Goal: Task Accomplishment & Management: Use online tool/utility

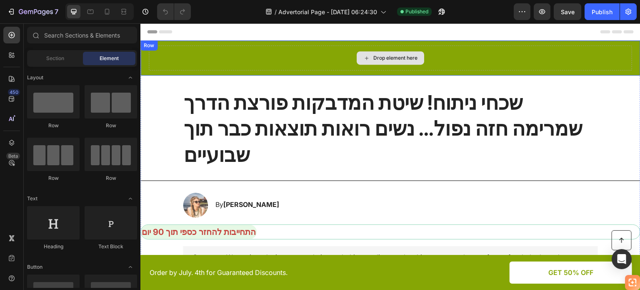
click at [311, 62] on div "Drop element here" at bounding box center [390, 57] width 483 height 25
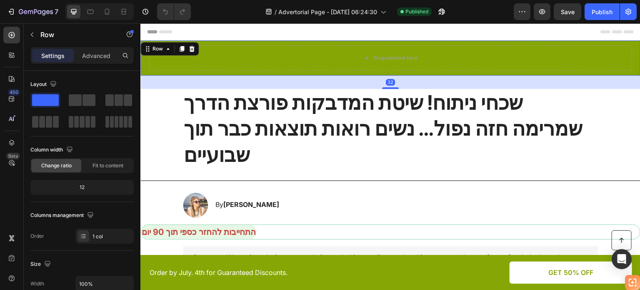
click at [192, 48] on icon at bounding box center [191, 48] width 7 height 7
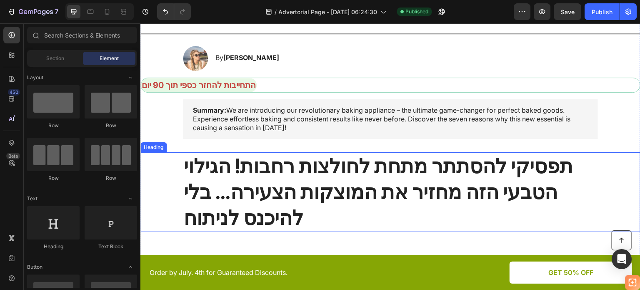
scroll to position [83, 0]
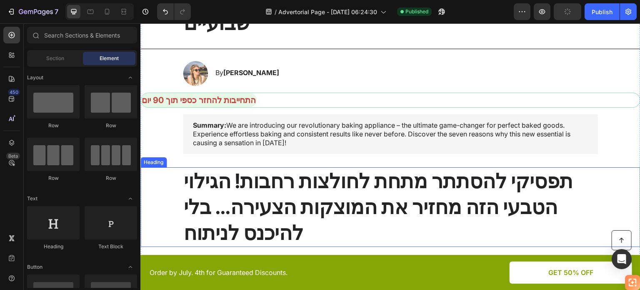
click at [320, 168] on strong "תפסיקי להסתתר מתחת לחולצות רחבות! הגילוי הטבעי הזה מחזיר את המוצקות הצעירה... ב…" at bounding box center [378, 206] width 389 height 77
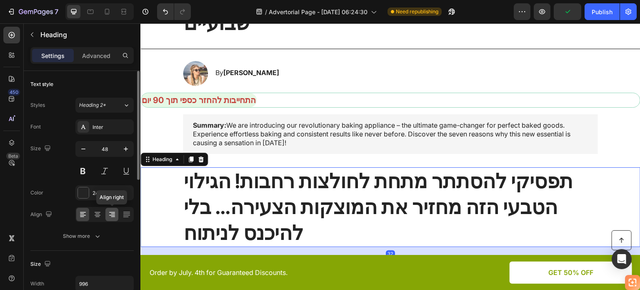
click at [109, 213] on icon at bounding box center [112, 214] width 8 height 8
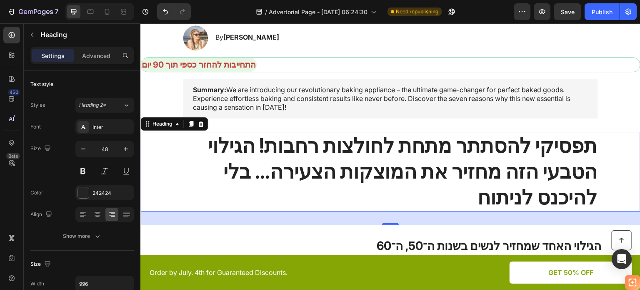
scroll to position [167, 0]
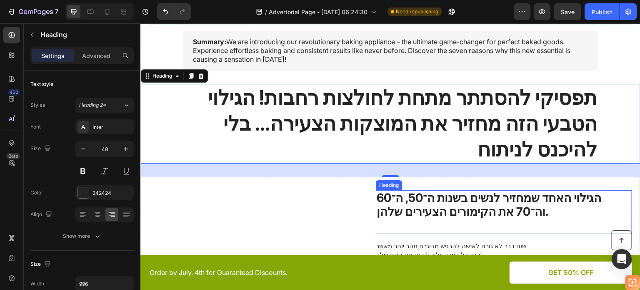
click at [401, 190] on strong "הגילוי האחד שמחזיר לנשים בשנות ה־50, ה־60 וה־70 את הקימורים הצעירים שלהן." at bounding box center [489, 204] width 225 height 28
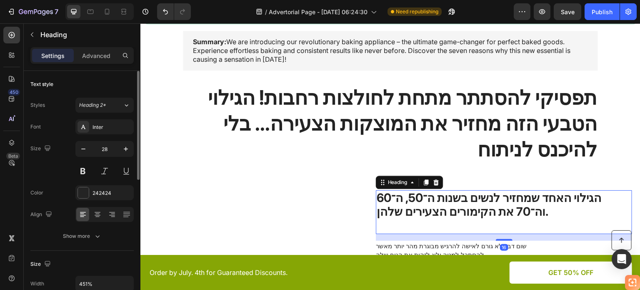
click at [104, 213] on div at bounding box center [104, 214] width 58 height 15
click at [109, 217] on icon at bounding box center [112, 214] width 8 height 8
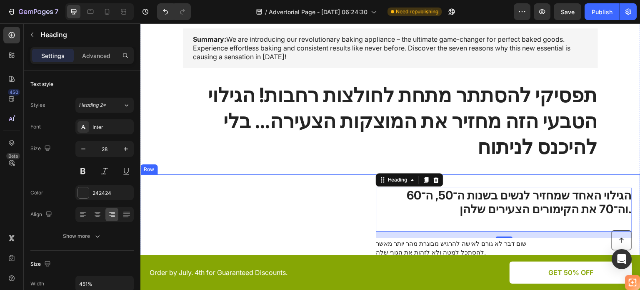
scroll to position [208, 0]
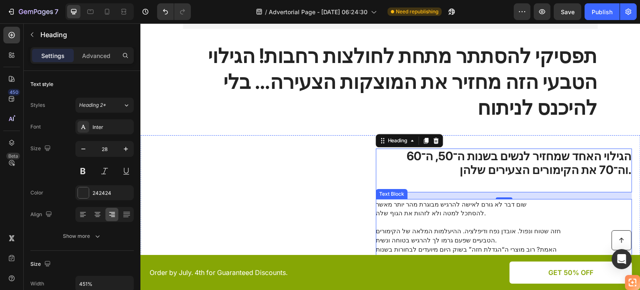
click at [399, 227] on span "חזה שטוח ונפול. אובדן נפח ודיפלציה. ההיעלמות המלאה של הקימורים הטבעיים שפעם גרמ…" at bounding box center [468, 235] width 185 height 17
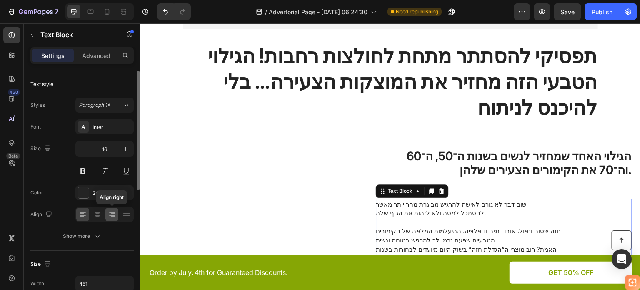
click at [111, 213] on icon at bounding box center [113, 213] width 4 height 1
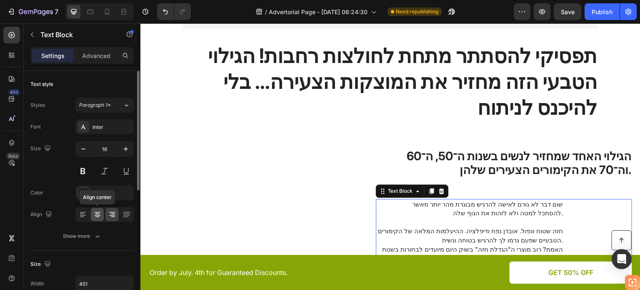
click at [96, 215] on icon at bounding box center [97, 214] width 8 height 8
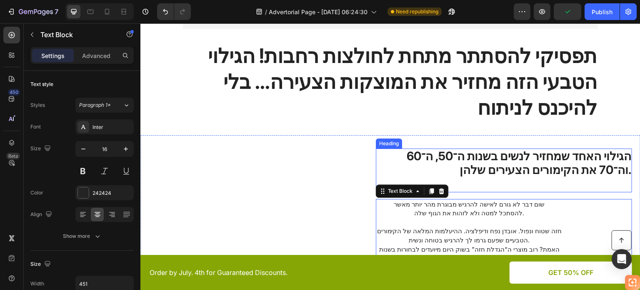
click at [487, 148] on h2 "הגילוי האחד שמחזיר לנשים בשנות ה־50, ה־60 וה־70 את הקימורים הצעירים שלהן." at bounding box center [504, 170] width 256 height 44
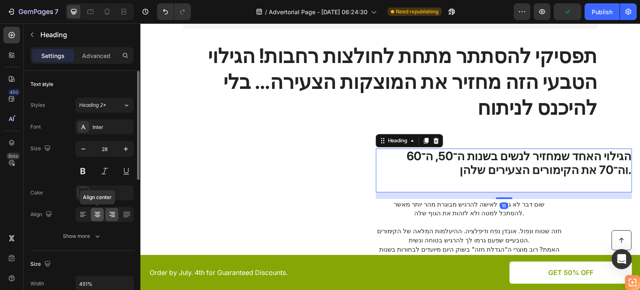
click at [95, 212] on icon at bounding box center [98, 212] width 6 height 1
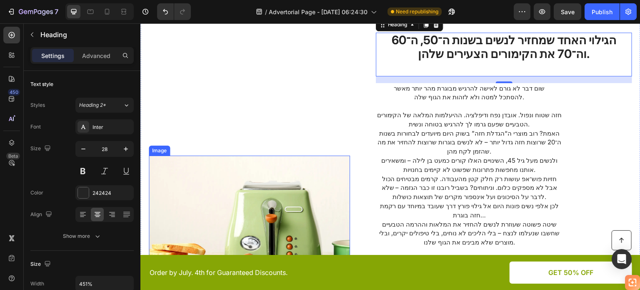
scroll to position [333, 0]
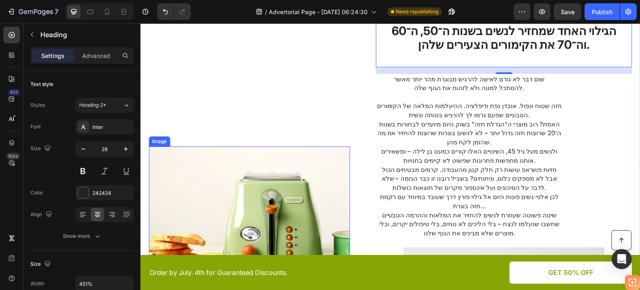
click at [235, 160] on img at bounding box center [249, 225] width 201 height 158
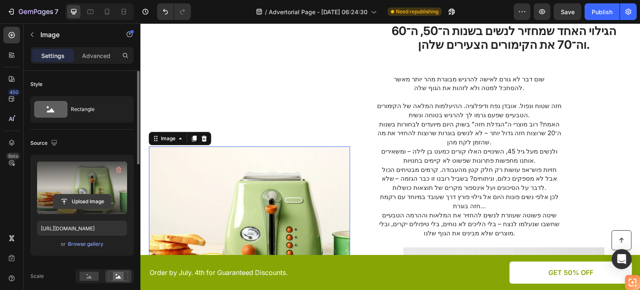
click at [80, 196] on input "file" at bounding box center [82, 201] width 58 height 14
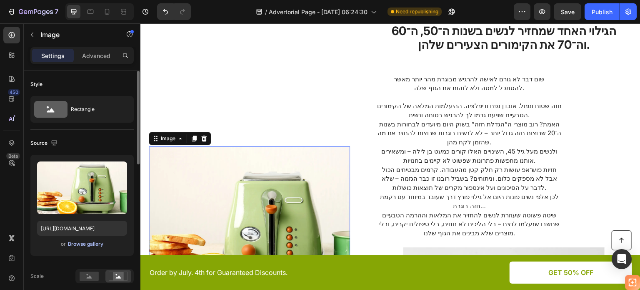
click at [83, 243] on div "Browse gallery" at bounding box center [85, 244] width 35 height 8
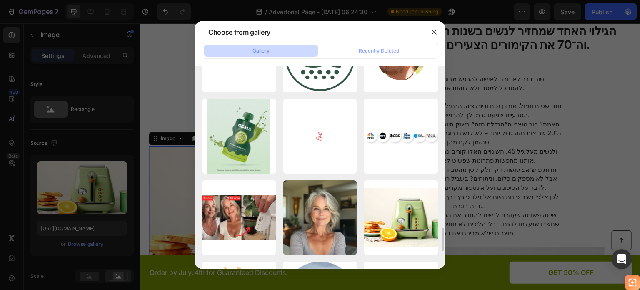
scroll to position [1517, 0]
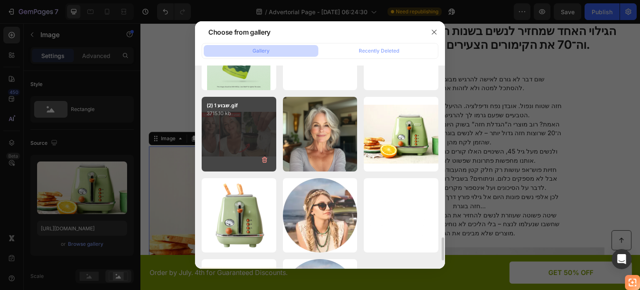
click at [218, 136] on div "שבוע 1 (2).gif 3715.10 kb" at bounding box center [239, 134] width 75 height 75
type input "[URL][DOMAIN_NAME]"
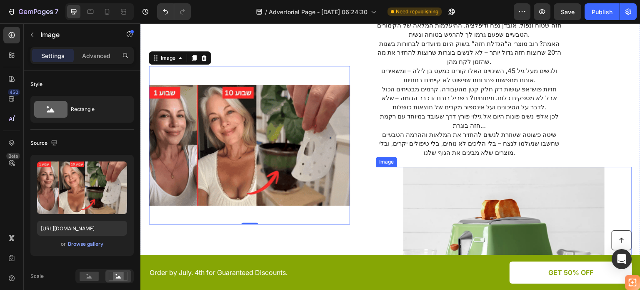
scroll to position [458, 0]
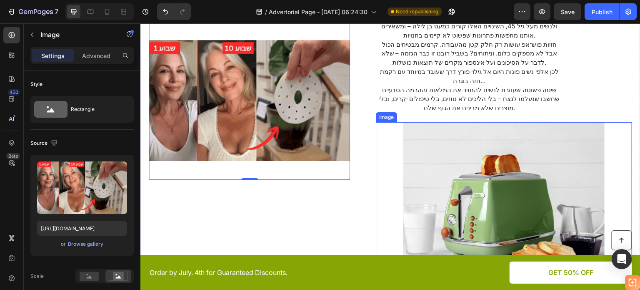
click at [443, 143] on img at bounding box center [503, 201] width 201 height 158
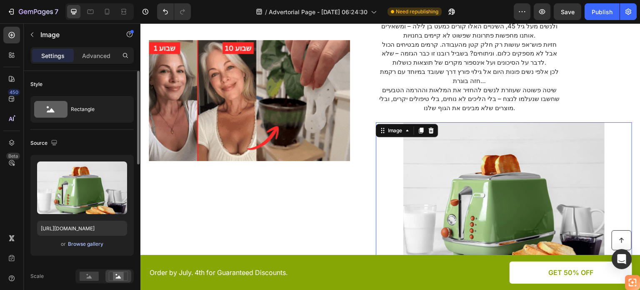
click at [83, 242] on div "Browse gallery" at bounding box center [85, 244] width 35 height 8
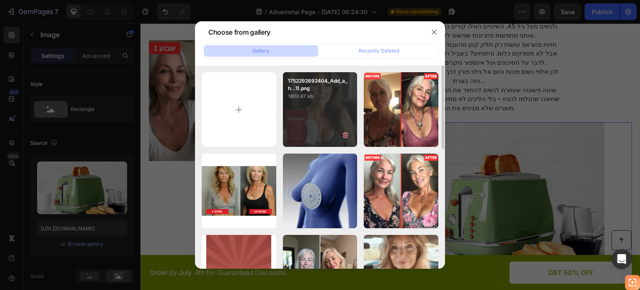
click at [327, 129] on div "1752292692404_Add_a_h...1).png 1806.87 kb" at bounding box center [320, 109] width 75 height 75
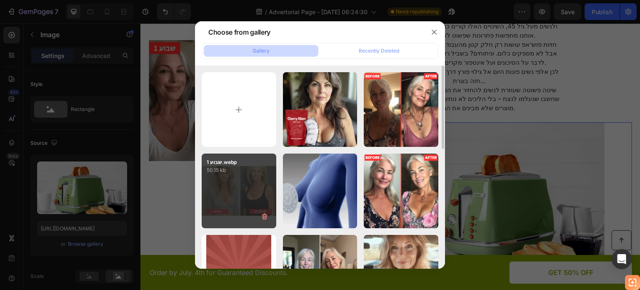
type input "[URL][DOMAIN_NAME]"
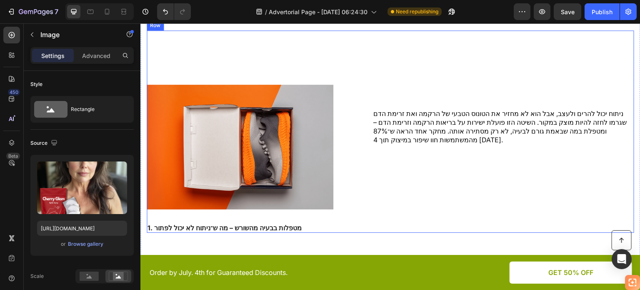
scroll to position [708, 0]
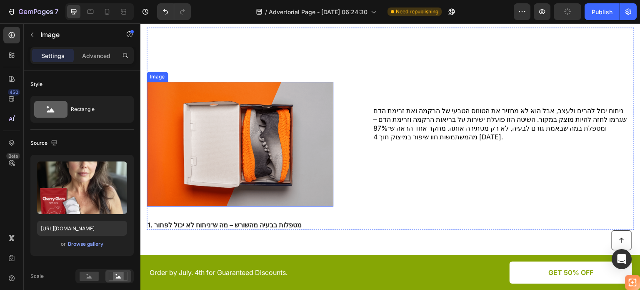
click at [282, 160] on img at bounding box center [240, 144] width 187 height 125
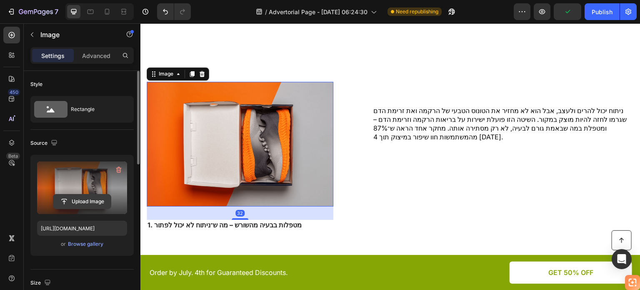
click at [85, 200] on input "file" at bounding box center [82, 201] width 58 height 14
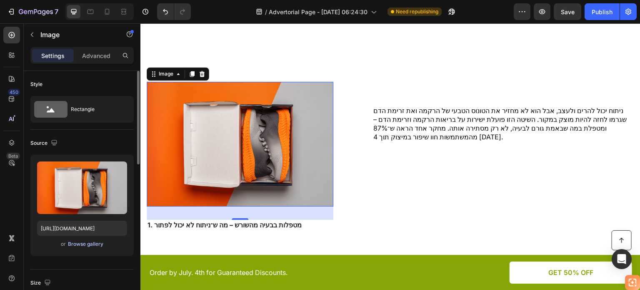
click at [87, 241] on div "Browse gallery" at bounding box center [85, 244] width 35 height 8
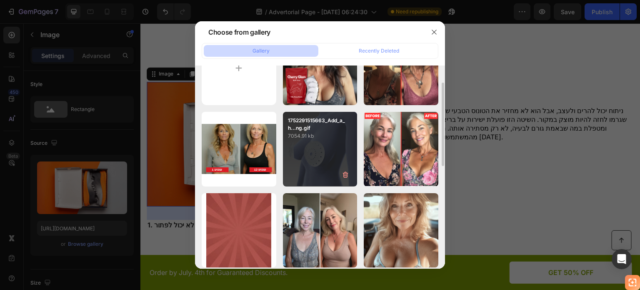
scroll to position [0, 0]
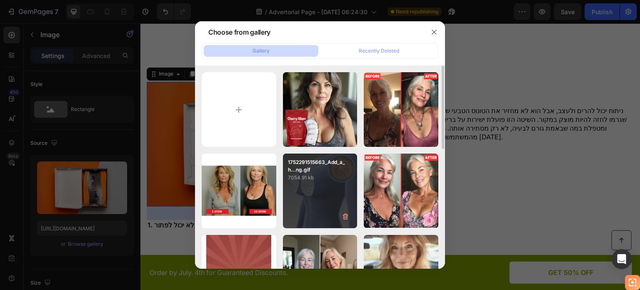
click at [319, 206] on div "1752291515663_Add_a_h...ng.gif 7054.91 kb" at bounding box center [320, 190] width 75 height 75
type input "[URL][DOMAIN_NAME]"
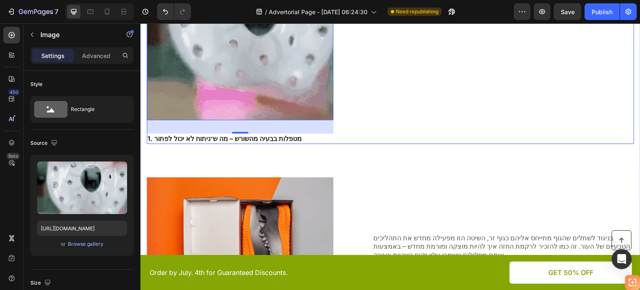
scroll to position [875, 0]
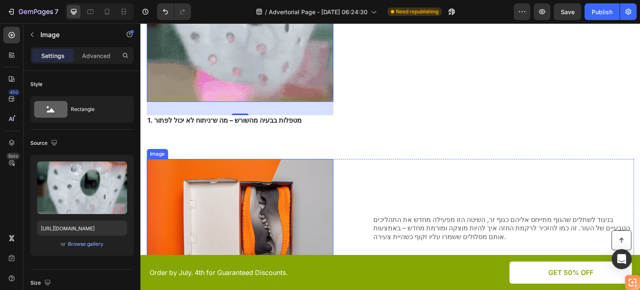
click at [290, 174] on img at bounding box center [240, 221] width 187 height 125
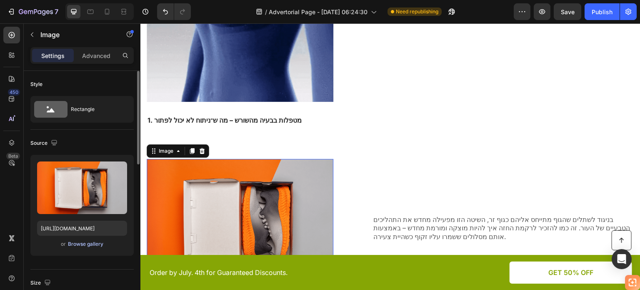
click at [83, 243] on div "Browse gallery" at bounding box center [85, 244] width 35 height 8
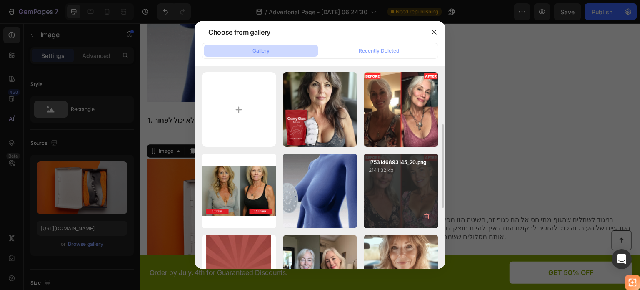
scroll to position [83, 0]
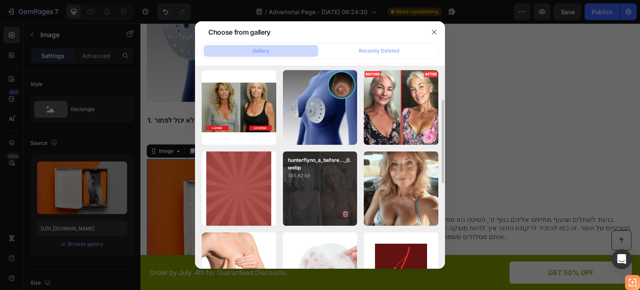
click at [351, 191] on div "hunterflynn_a_before..._0.webp 145.82 kb" at bounding box center [320, 188] width 75 height 75
type input "[URL][DOMAIN_NAME]"
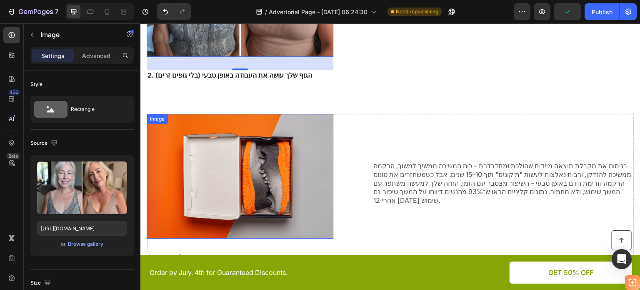
scroll to position [1167, 0]
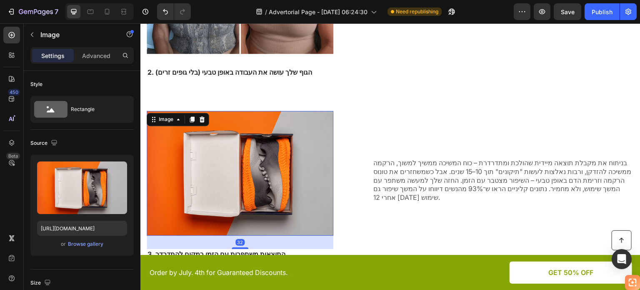
click at [235, 142] on img at bounding box center [240, 173] width 187 height 125
click at [95, 239] on div "or Browse gallery" at bounding box center [82, 244] width 90 height 10
click at [92, 242] on div "Browse gallery" at bounding box center [85, 244] width 35 height 8
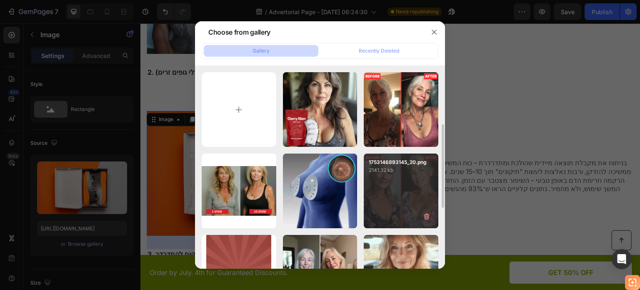
scroll to position [42, 0]
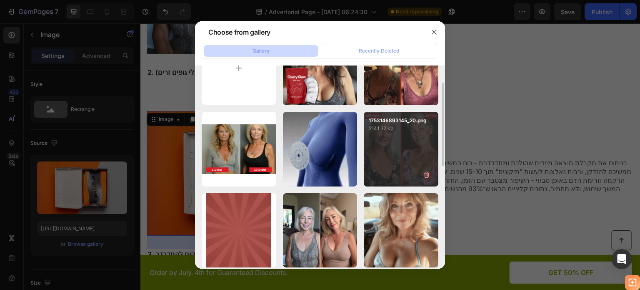
click at [398, 173] on div "1753146893145_20.png 2141.32 kb" at bounding box center [401, 149] width 75 height 75
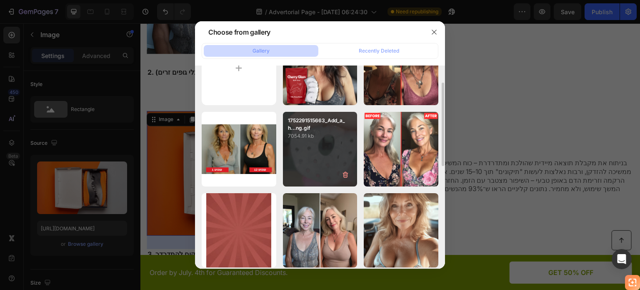
type input "[URL][DOMAIN_NAME]"
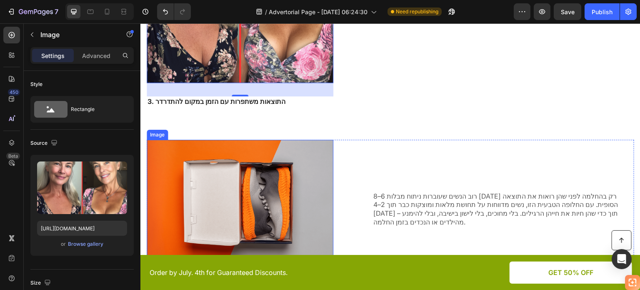
scroll to position [1395, 0]
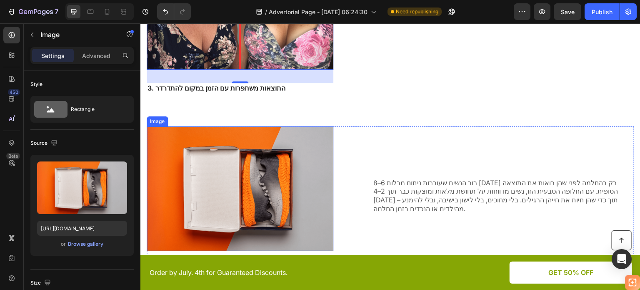
click at [247, 166] on img at bounding box center [240, 188] width 187 height 125
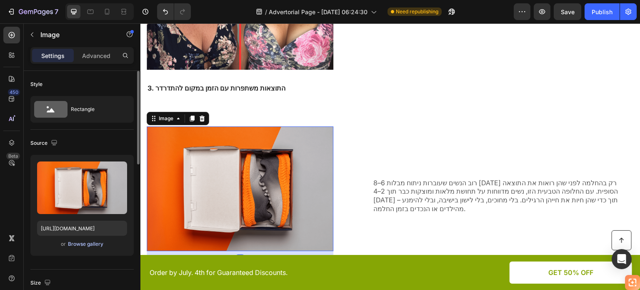
click at [93, 241] on div "Browse gallery" at bounding box center [85, 244] width 35 height 8
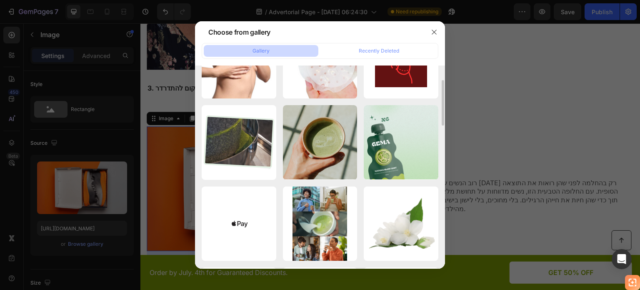
scroll to position [250, 0]
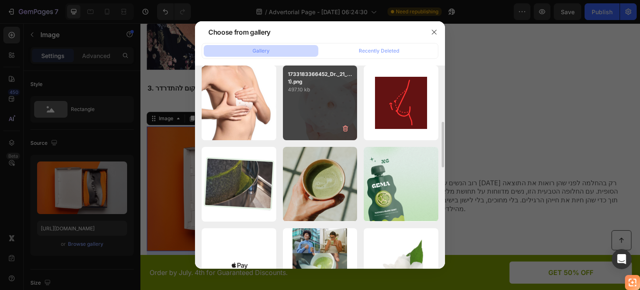
click at [323, 106] on div "1733183366452_Dr._21_...1).png 497.10 kb" at bounding box center [320, 102] width 75 height 75
type input "[URL][DOMAIN_NAME]"
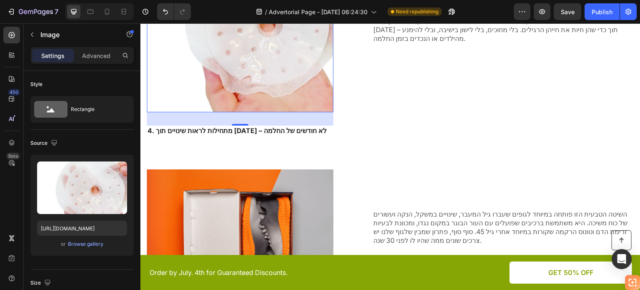
scroll to position [1645, 0]
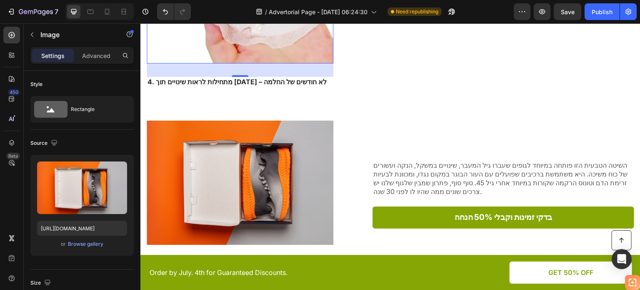
click at [297, 156] on img at bounding box center [240, 182] width 187 height 125
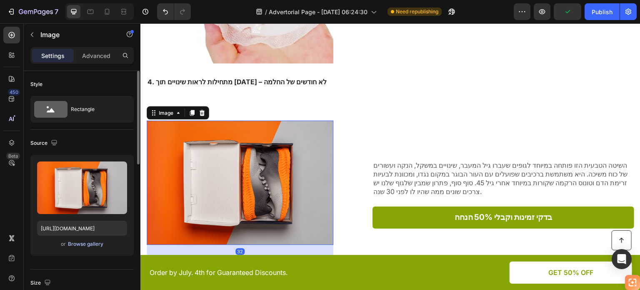
click at [93, 245] on div "Browse gallery" at bounding box center [85, 244] width 35 height 8
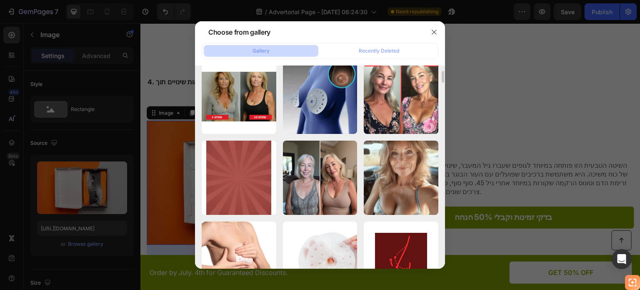
scroll to position [178, 0]
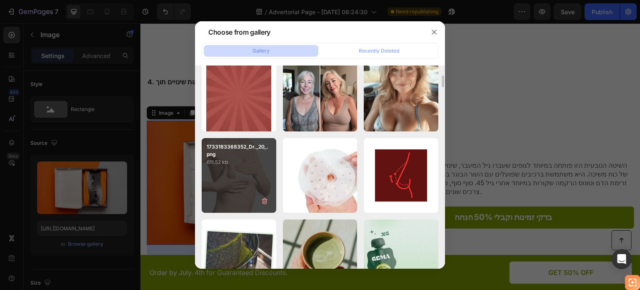
click at [253, 168] on div "1733183368352_Dr._20_.png 611.52 kb" at bounding box center [239, 175] width 75 height 75
type input "[URL][DOMAIN_NAME]"
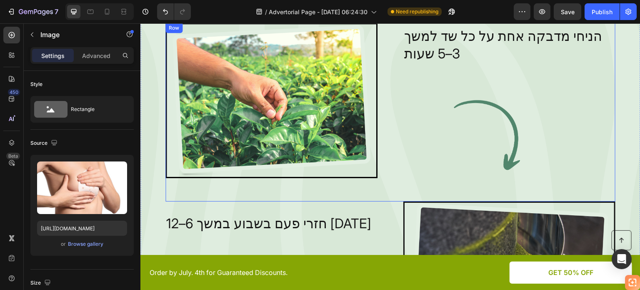
scroll to position [2103, 0]
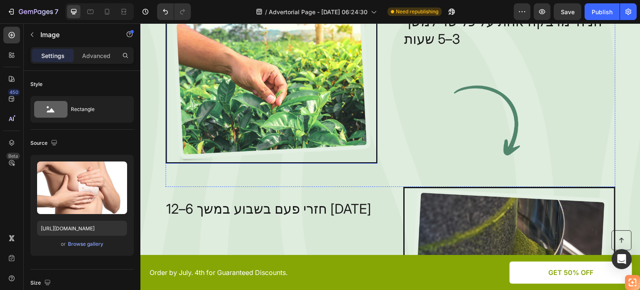
click at [334, 108] on img at bounding box center [271, 85] width 212 height 155
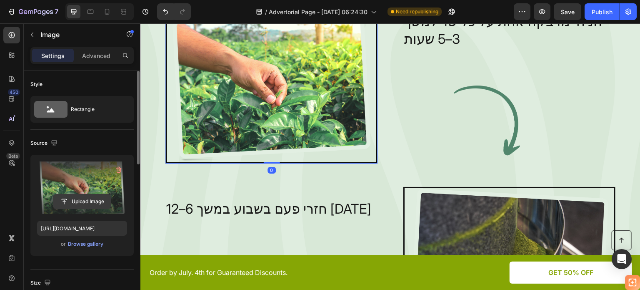
click at [93, 201] on input "file" at bounding box center [82, 201] width 58 height 14
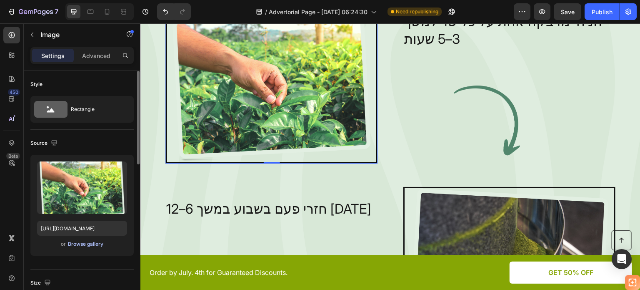
click at [78, 245] on div "Browse gallery" at bounding box center [85, 244] width 35 height 8
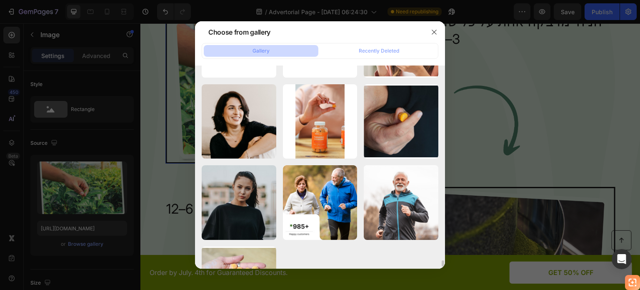
scroll to position [6374, 0]
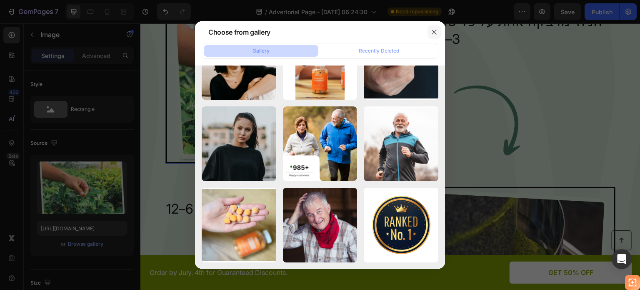
click at [435, 32] on icon "button" at bounding box center [434, 32] width 7 height 7
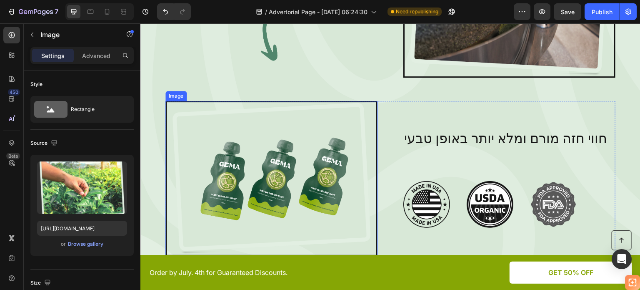
scroll to position [2367, 0]
click at [309, 145] on img at bounding box center [271, 178] width 212 height 155
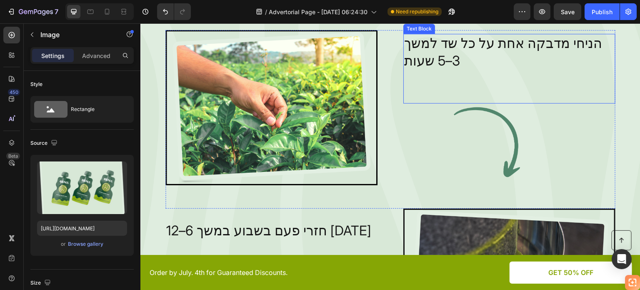
scroll to position [1961, 0]
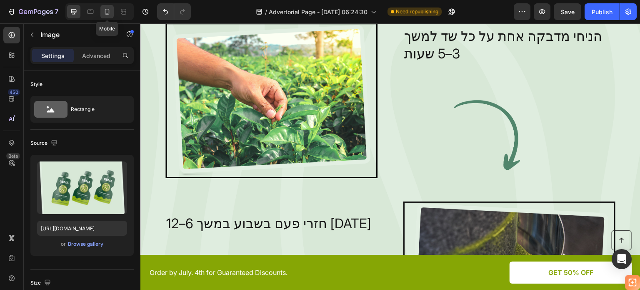
click at [106, 9] on icon at bounding box center [107, 12] width 5 height 6
type input "[URL][DOMAIN_NAME]"
type input "158"
type input "114"
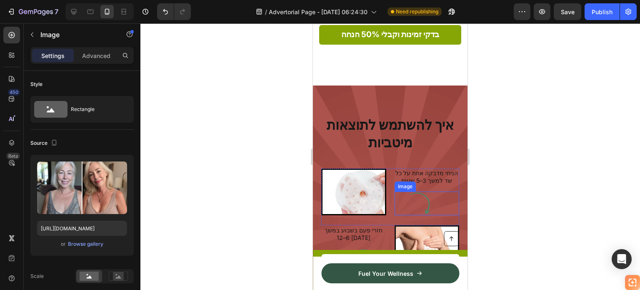
scroll to position [1883, 0]
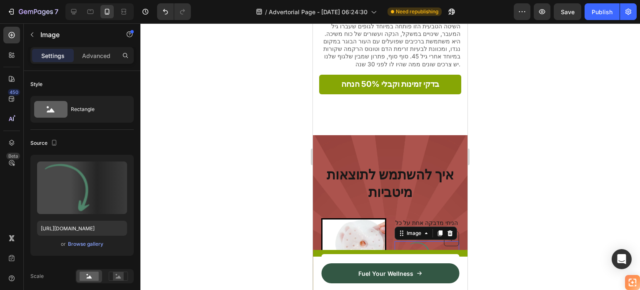
click at [418, 241] on img at bounding box center [427, 253] width 65 height 24
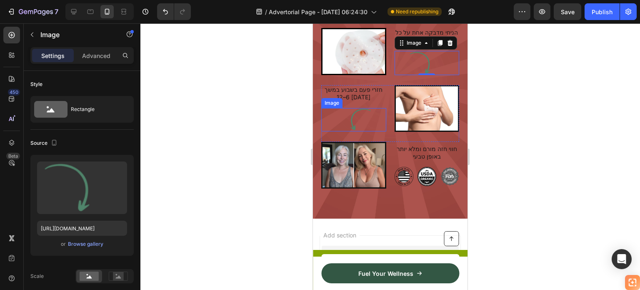
scroll to position [1314, 0]
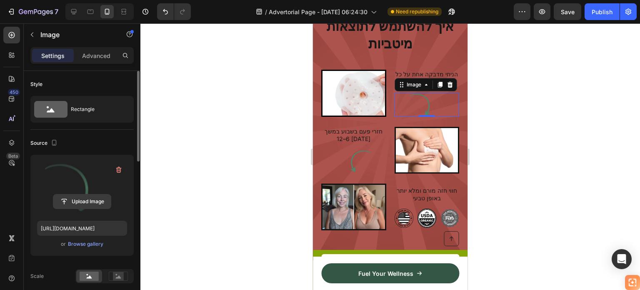
click at [85, 203] on input "file" at bounding box center [82, 201] width 58 height 14
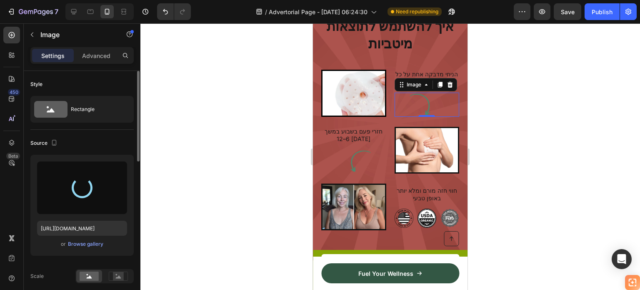
type input "[URL][DOMAIN_NAME]"
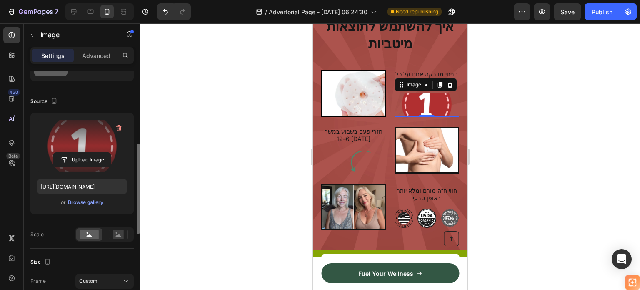
scroll to position [83, 0]
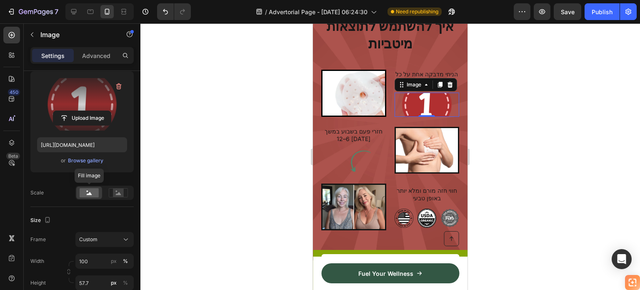
click at [93, 191] on rect at bounding box center [89, 192] width 19 height 9
click at [115, 191] on g at bounding box center [118, 192] width 19 height 9
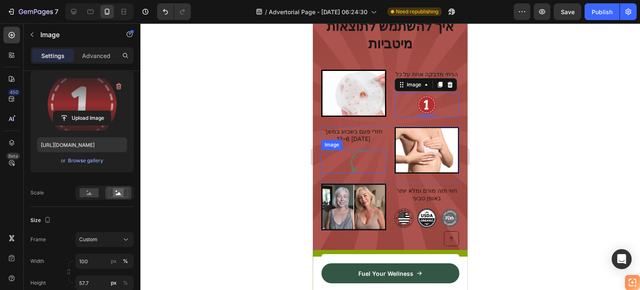
click at [357, 158] on img at bounding box center [353, 161] width 65 height 23
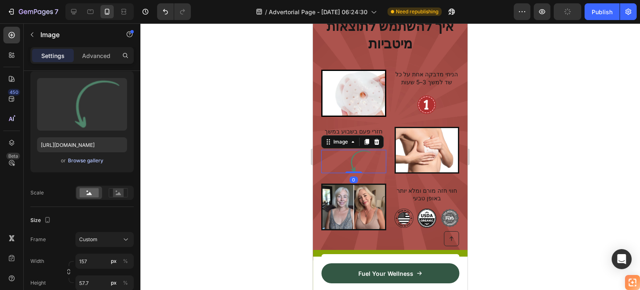
click at [88, 160] on div "Browse gallery" at bounding box center [85, 161] width 35 height 8
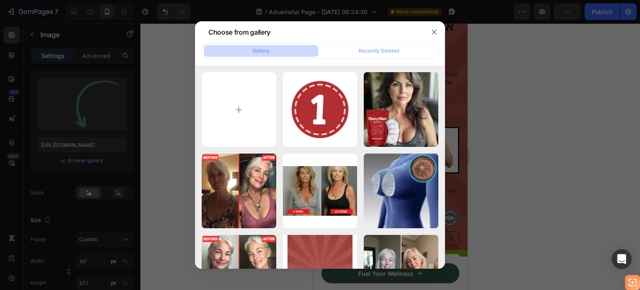
click at [80, 95] on div at bounding box center [320, 145] width 640 height 290
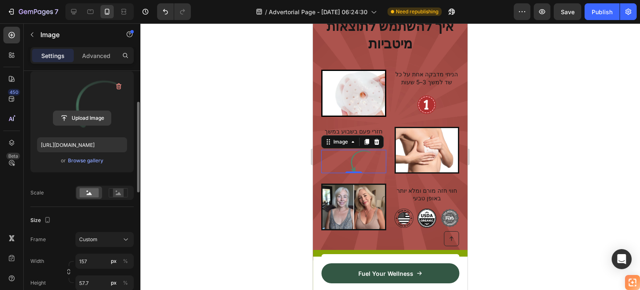
click at [108, 115] on input "file" at bounding box center [82, 118] width 58 height 14
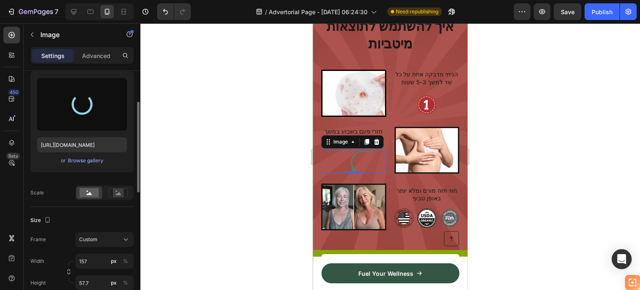
type input "[URL][DOMAIN_NAME]"
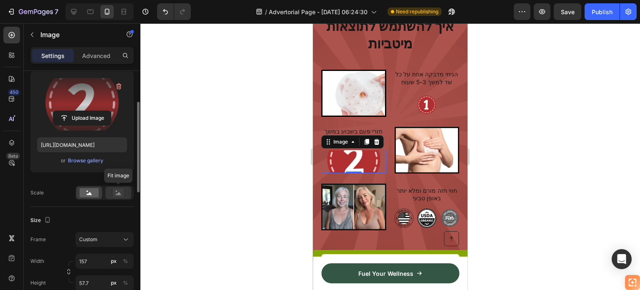
click at [121, 193] on rect at bounding box center [118, 192] width 11 height 8
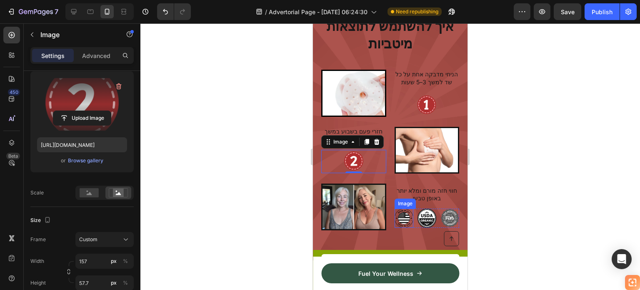
click at [396, 214] on img at bounding box center [404, 217] width 19 height 19
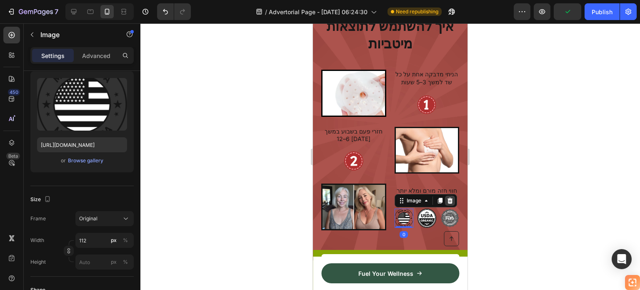
click at [447, 200] on icon at bounding box center [449, 201] width 5 height 6
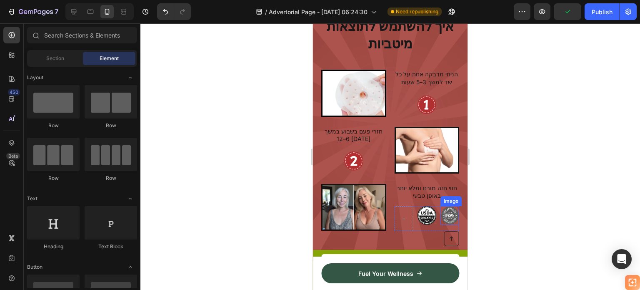
click at [440, 213] on img at bounding box center [449, 215] width 19 height 19
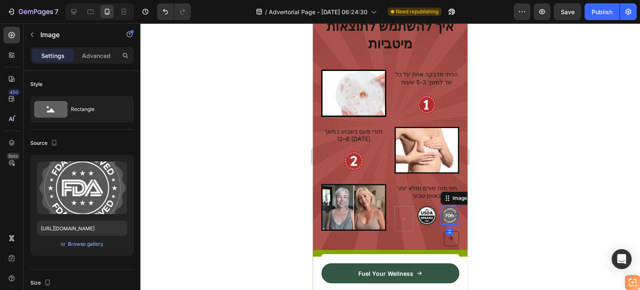
click at [447, 213] on img at bounding box center [449, 215] width 19 height 19
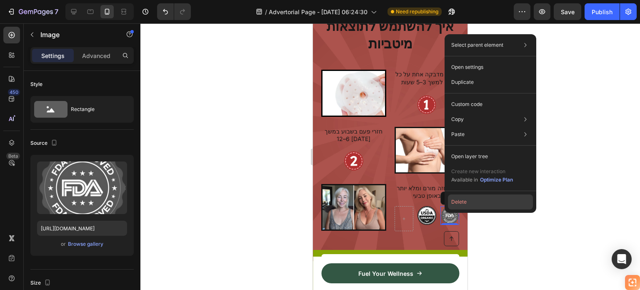
click at [463, 197] on button "Delete" at bounding box center [490, 201] width 85 height 15
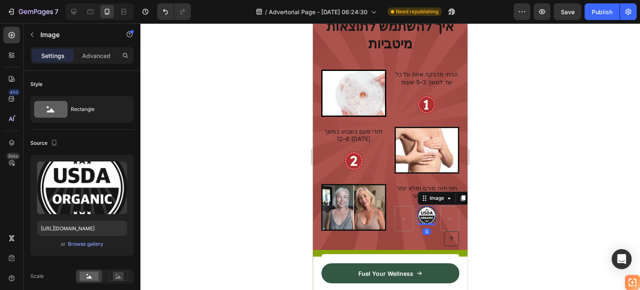
click at [423, 211] on img at bounding box center [427, 215] width 19 height 19
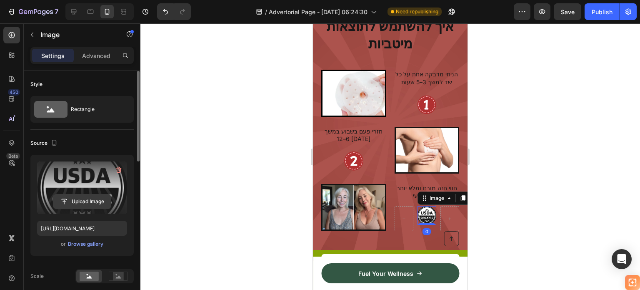
click at [90, 202] on input "file" at bounding box center [82, 201] width 58 height 14
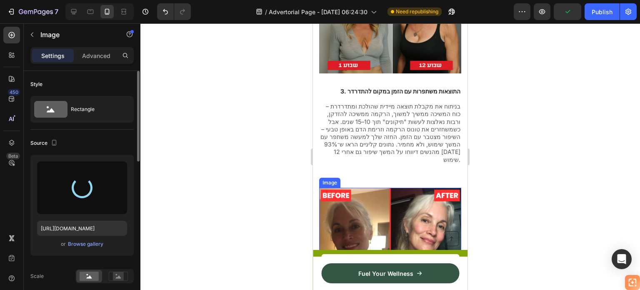
type input "[URL][DOMAIN_NAME]"
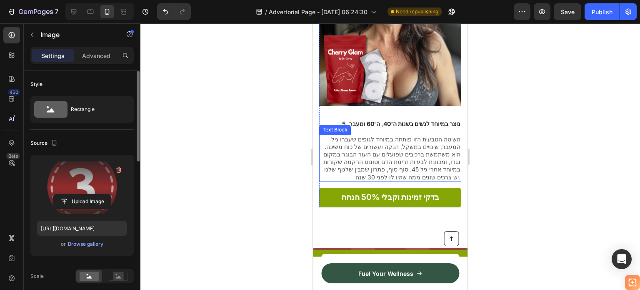
scroll to position [1780, 0]
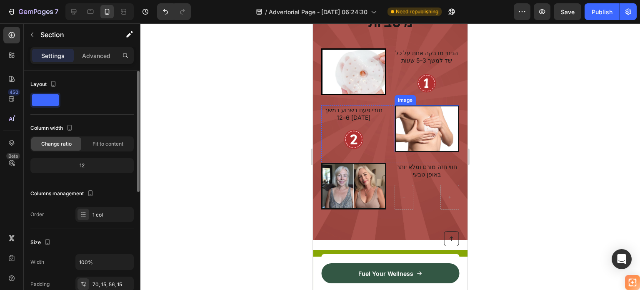
scroll to position [1968, 0]
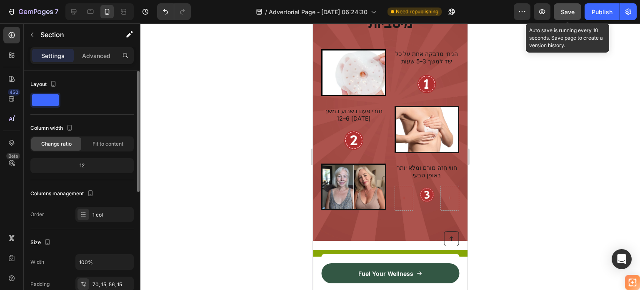
click at [571, 11] on span "Save" at bounding box center [568, 11] width 14 height 7
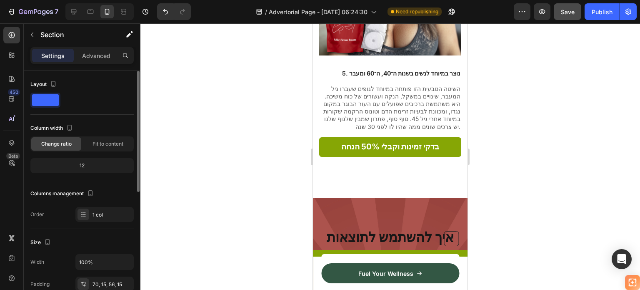
scroll to position [1843, 0]
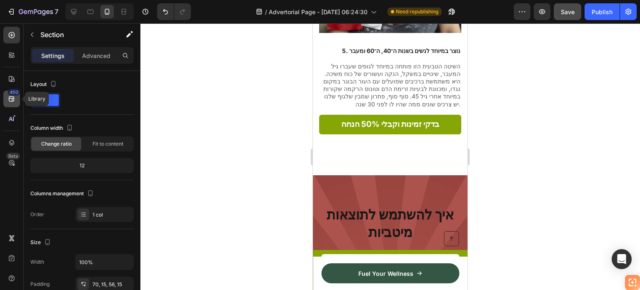
click at [8, 98] on icon at bounding box center [12, 99] width 8 height 8
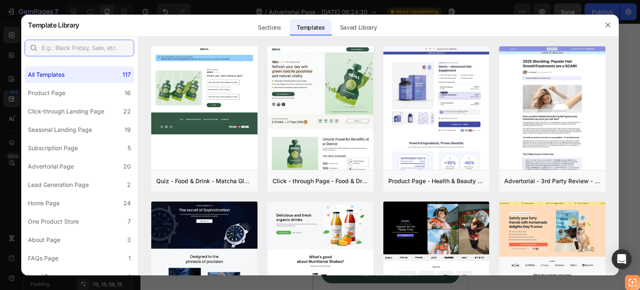
click at [93, 47] on input "text" at bounding box center [80, 48] width 110 height 17
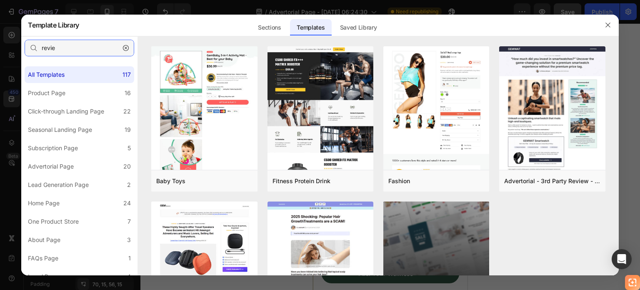
type input "review"
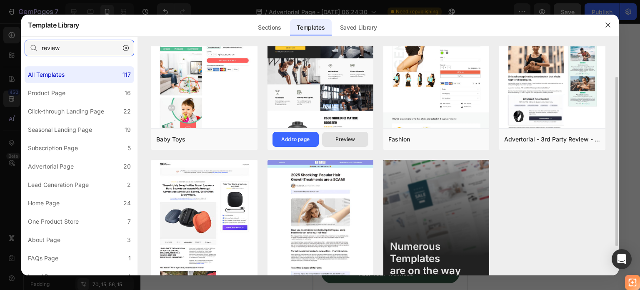
scroll to position [81, 0]
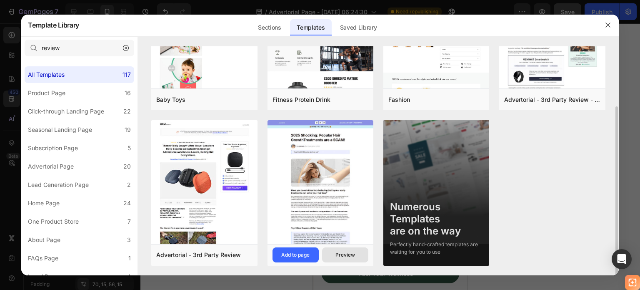
click at [336, 255] on div "Preview" at bounding box center [345, 255] width 20 height 8
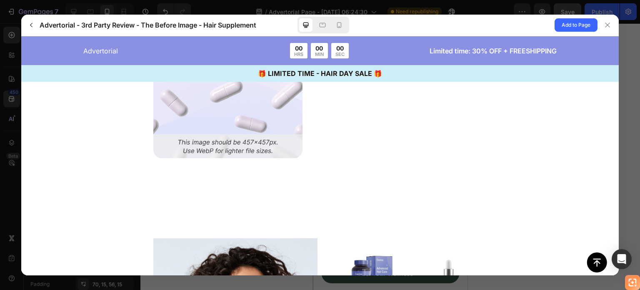
scroll to position [2250, 0]
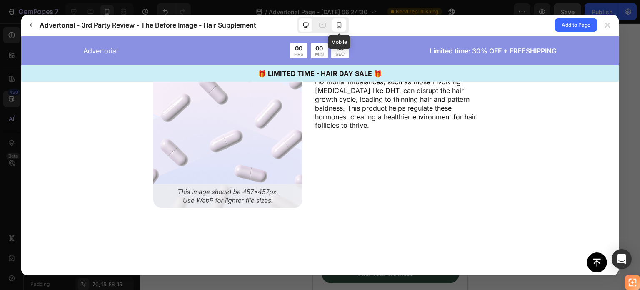
click at [338, 23] on icon at bounding box center [339, 25] width 8 height 8
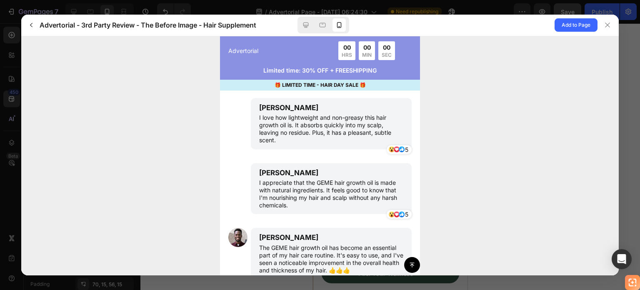
scroll to position [3322, 0]
click at [330, 178] on p "I appreciate that the GEME hair growth oil is made with natural ingredients. It…" at bounding box center [331, 193] width 144 height 30
drag, startPoint x: 330, startPoint y: 148, endPoint x: 307, endPoint y: 148, distance: 23.3
click at [307, 178] on p "I appreciate that the GEME hair growth oil is made with natural ingredients. It…" at bounding box center [331, 193] width 144 height 30
click at [310, 178] on p "I appreciate that the GEME hair growth oil is made with natural ingredients. It…" at bounding box center [331, 193] width 144 height 30
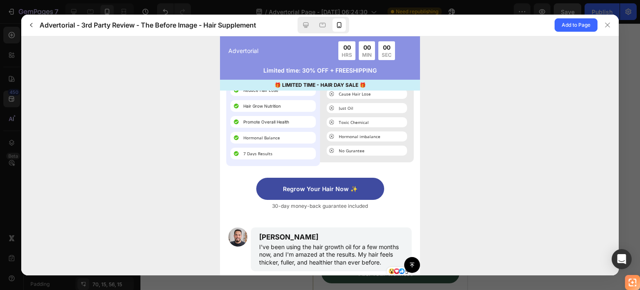
scroll to position [3030, 0]
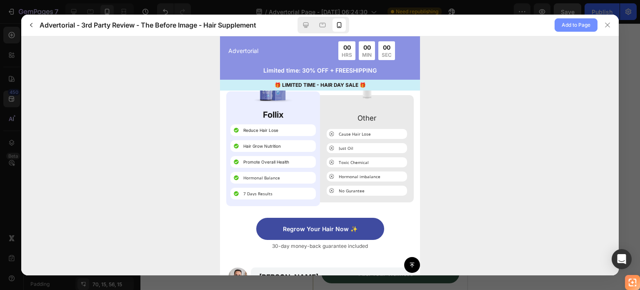
click at [560, 24] on button "Add to Page" at bounding box center [576, 24] width 43 height 13
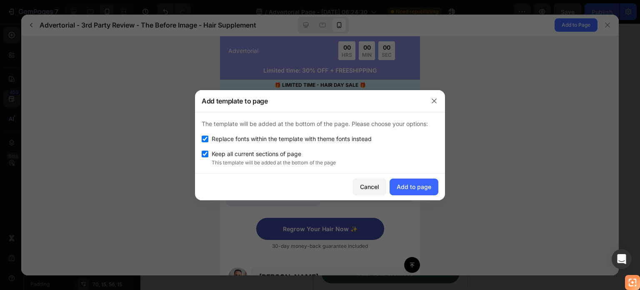
click at [206, 153] on input "checkbox" at bounding box center [205, 153] width 7 height 7
click at [210, 152] on label "Keep all current sections of page" at bounding box center [254, 154] width 93 height 10
checkbox input "true"
click at [428, 190] on div "Add to page" at bounding box center [414, 186] width 35 height 9
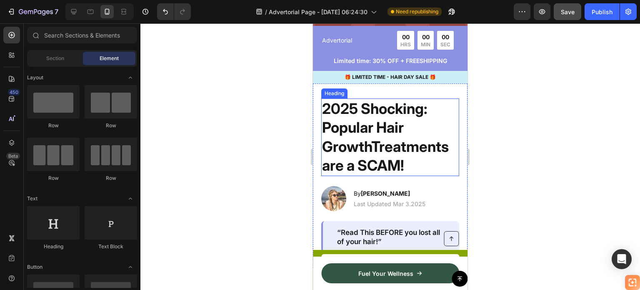
scroll to position [2183, 0]
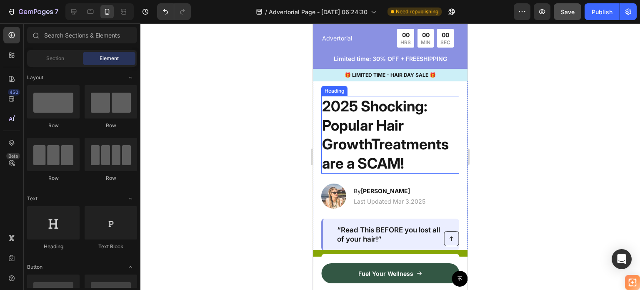
click at [400, 140] on h2 "2025 Shocking: Popular Hair GrowthTreatments are a SCAM!" at bounding box center [390, 135] width 138 height 78
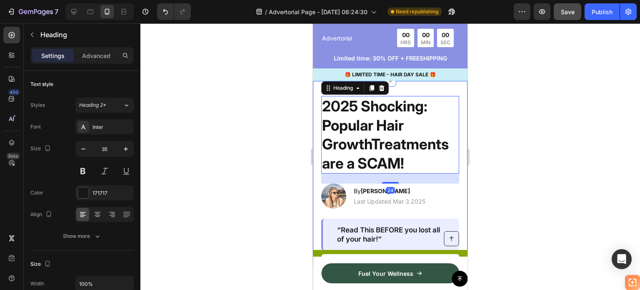
click at [455, 92] on div "2025 Shocking: Popular Hair GrowthTreatments are a SCAM! Heading 24 Image By [P…" at bounding box center [390, 173] width 155 height 184
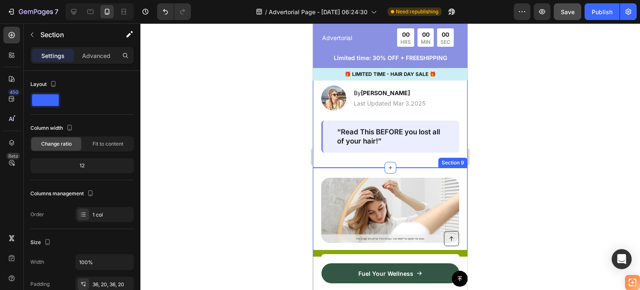
scroll to position [2267, 0]
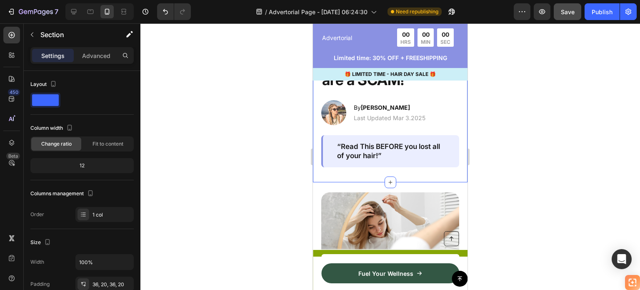
click at [454, 143] on div "2025 Shocking: Popular Hair GrowthTreatments are a SCAM! Heading Image By [PERS…" at bounding box center [390, 89] width 155 height 184
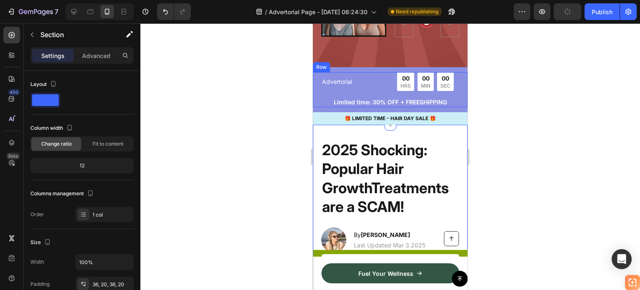
scroll to position [2142, 0]
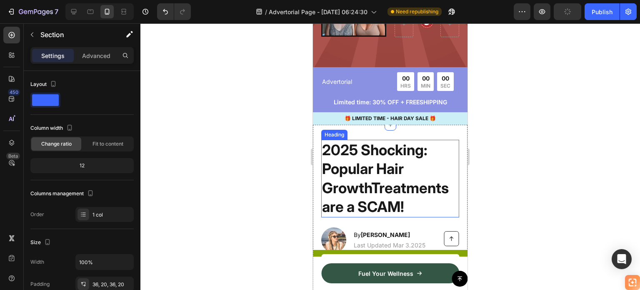
click at [448, 140] on h2 "2025 Shocking: Popular Hair GrowthTreatments are a SCAM!" at bounding box center [390, 179] width 138 height 78
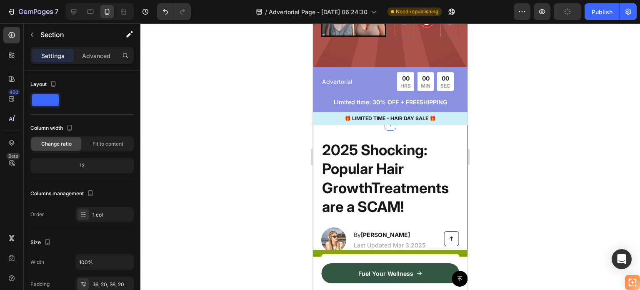
click at [437, 132] on div "2025 Shocking: Popular Hair GrowthTreatments are a SCAM! Heading Image By [PERS…" at bounding box center [390, 217] width 155 height 184
click at [534, 141] on div at bounding box center [390, 156] width 500 height 266
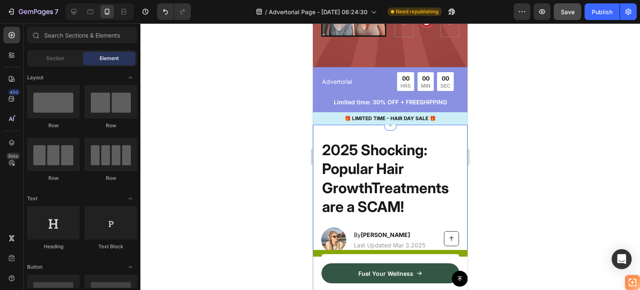
click at [452, 130] on div "2025 Shocking: Popular Hair GrowthTreatments are a SCAM! Heading Image By [PERS…" at bounding box center [390, 217] width 155 height 184
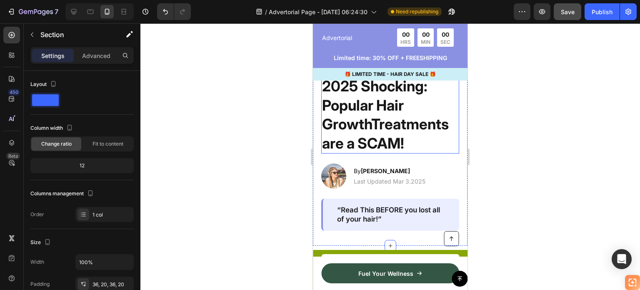
scroll to position [2183, 0]
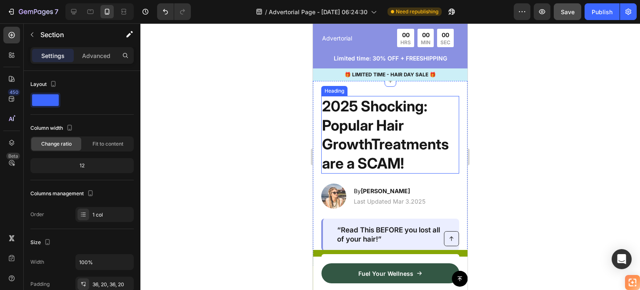
click at [428, 146] on h2 "2025 Shocking: Popular Hair GrowthTreatments are a SCAM!" at bounding box center [390, 135] width 138 height 78
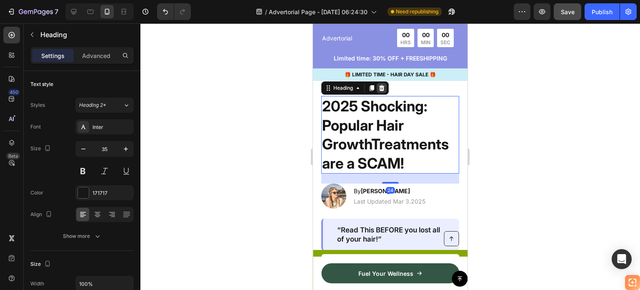
click at [382, 90] on icon at bounding box center [381, 88] width 5 height 6
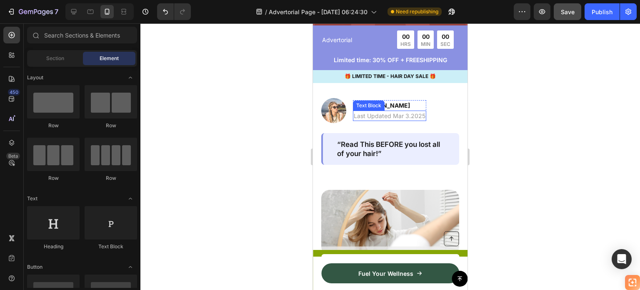
scroll to position [2142, 0]
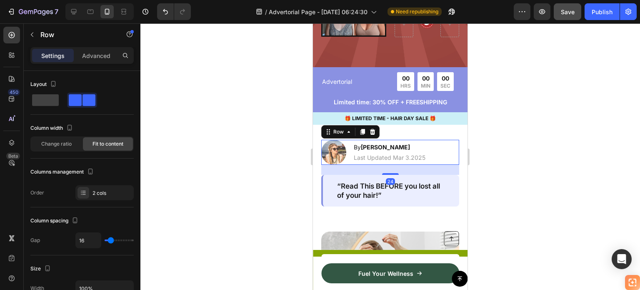
click at [433, 140] on div "Image By [PERSON_NAME] Text Block | Text Block Last Updated Mar 3.2025 Text Blo…" at bounding box center [390, 152] width 138 height 25
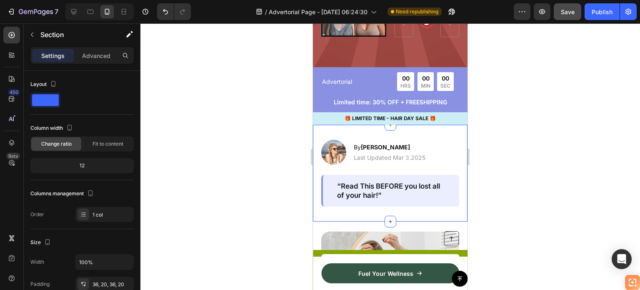
click at [442, 127] on div "Image By [PERSON_NAME] Text Block | Text Block Last Updated Mar 3.2025 Text Blo…" at bounding box center [390, 173] width 155 height 97
click at [442, 128] on div "Image By [PERSON_NAME] Text Block | Text Block Last Updated Mar 3.2025 Text Blo…" at bounding box center [390, 173] width 155 height 97
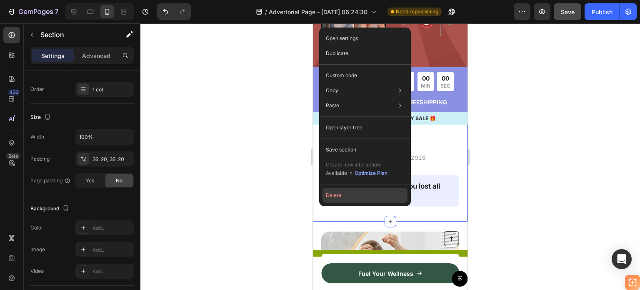
click at [333, 191] on button "Delete" at bounding box center [365, 195] width 85 height 15
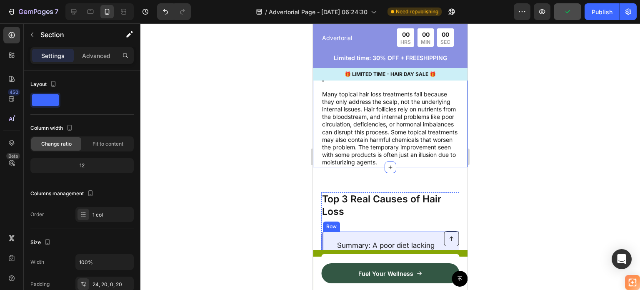
scroll to position [2475, 0]
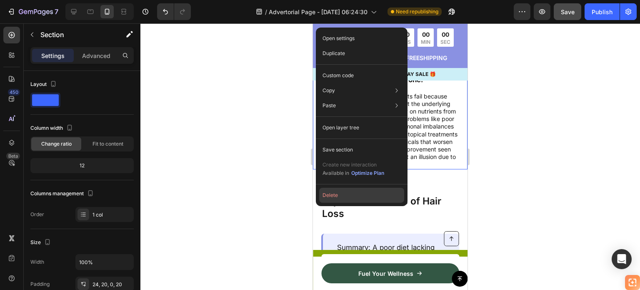
click at [341, 190] on button "Delete" at bounding box center [361, 195] width 85 height 15
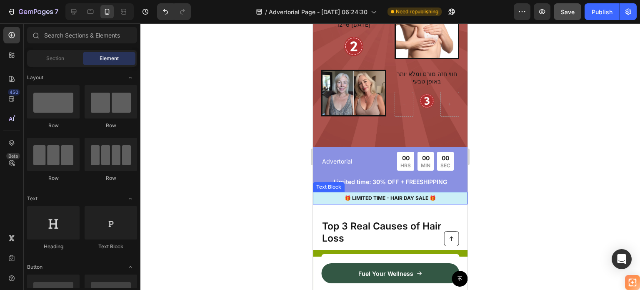
scroll to position [2073, 0]
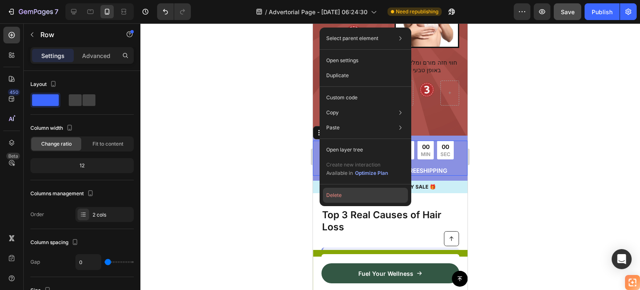
click at [343, 193] on button "Delete" at bounding box center [365, 195] width 85 height 15
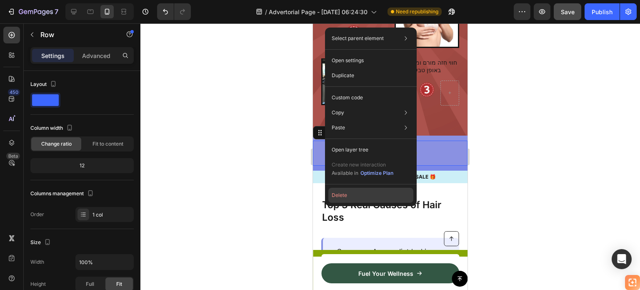
click at [343, 191] on button "Delete" at bounding box center [370, 195] width 85 height 15
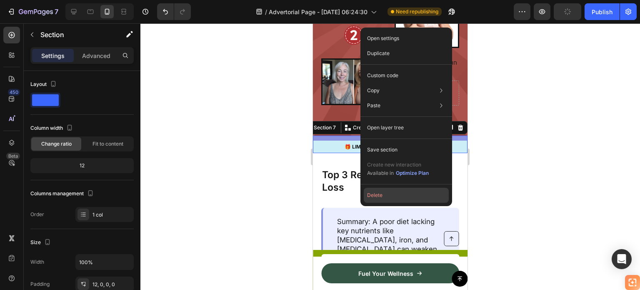
click at [375, 193] on button "Delete" at bounding box center [406, 195] width 85 height 15
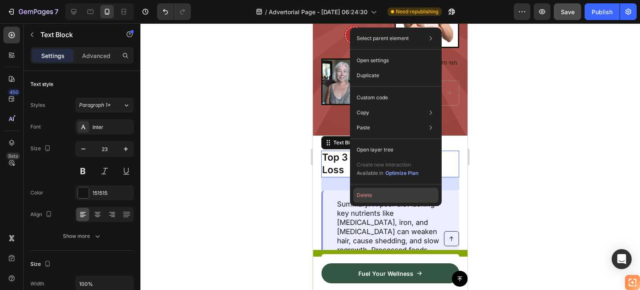
click at [361, 190] on button "Delete" at bounding box center [395, 195] width 85 height 15
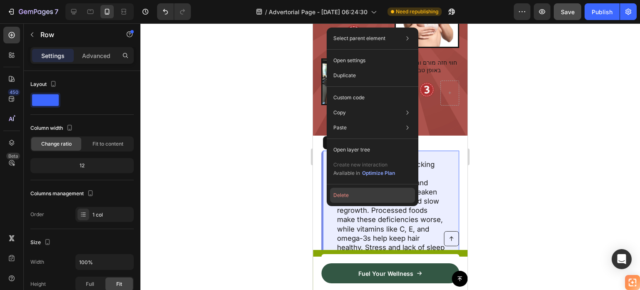
click at [341, 193] on button "Delete" at bounding box center [372, 195] width 85 height 15
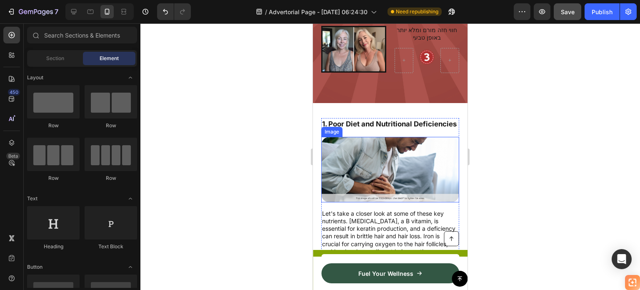
scroll to position [2115, 0]
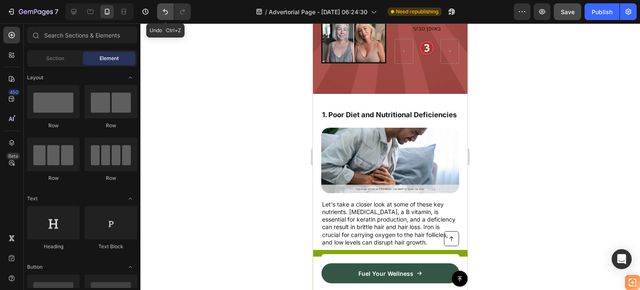
click at [167, 9] on icon "Undo/Redo" at bounding box center [165, 12] width 8 height 8
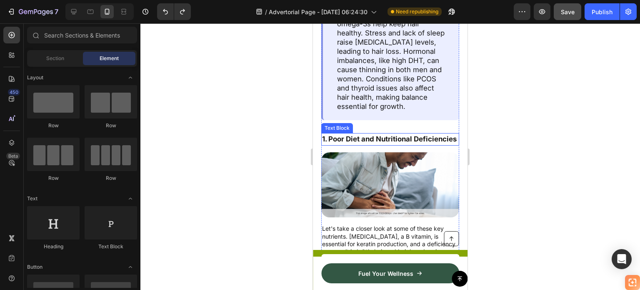
scroll to position [2240, 0]
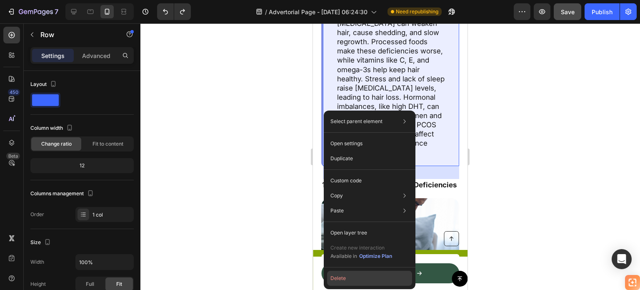
click at [358, 274] on button "Delete" at bounding box center [369, 277] width 85 height 15
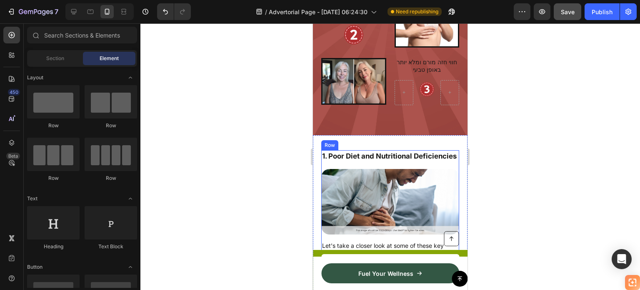
scroll to position [2094, 0]
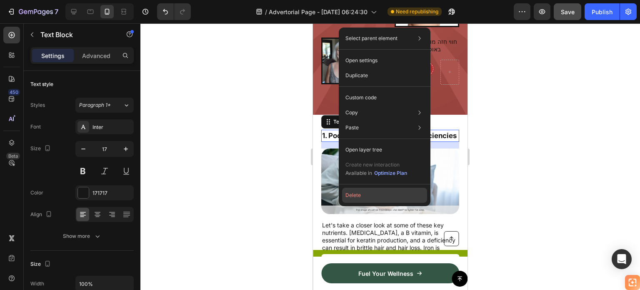
click at [367, 192] on button "Delete" at bounding box center [384, 195] width 85 height 15
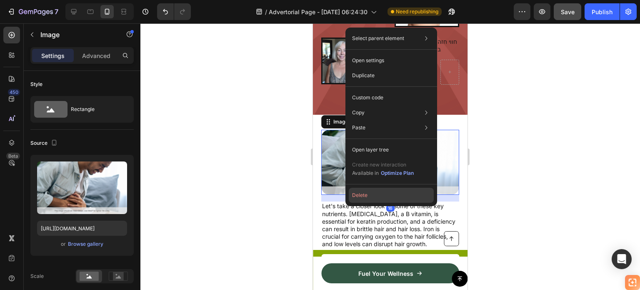
click at [374, 198] on button "Delete" at bounding box center [391, 195] width 85 height 15
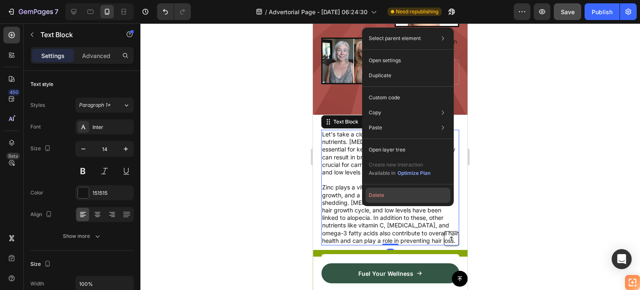
click at [385, 193] on button "Delete" at bounding box center [407, 195] width 85 height 15
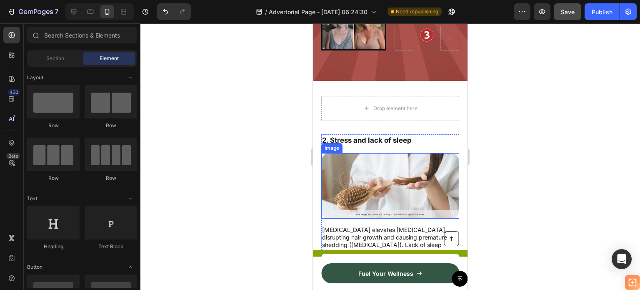
scroll to position [2178, 0]
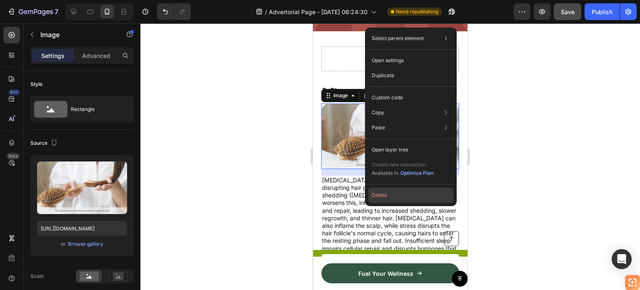
click at [381, 195] on button "Delete" at bounding box center [410, 195] width 85 height 15
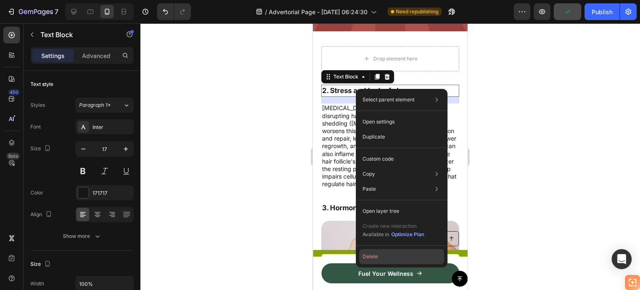
click at [371, 256] on button "Delete" at bounding box center [401, 256] width 85 height 15
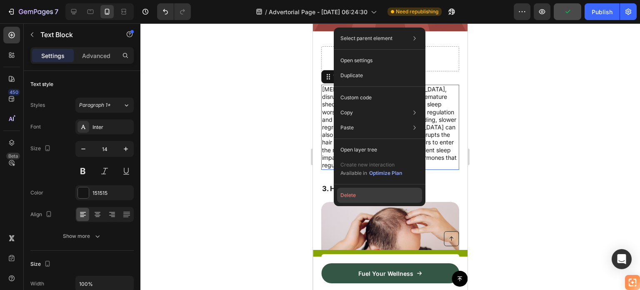
click at [361, 193] on button "Delete" at bounding box center [379, 195] width 85 height 15
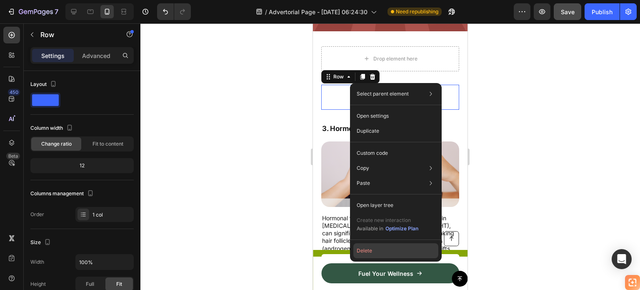
click at [372, 250] on button "Delete" at bounding box center [395, 250] width 85 height 15
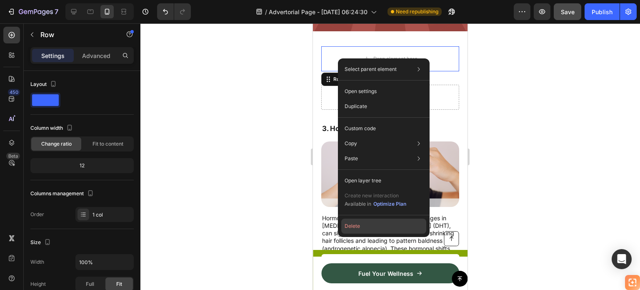
click at [362, 225] on button "Delete" at bounding box center [383, 225] width 85 height 15
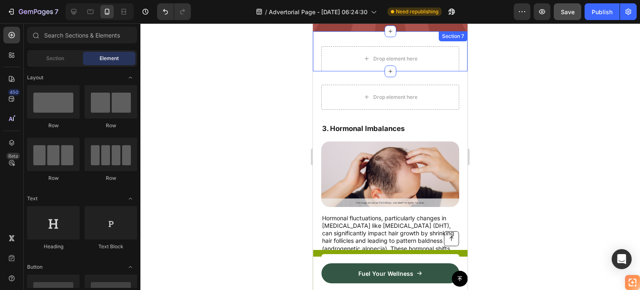
click at [315, 50] on div "Drop element here Section 7" at bounding box center [390, 51] width 155 height 40
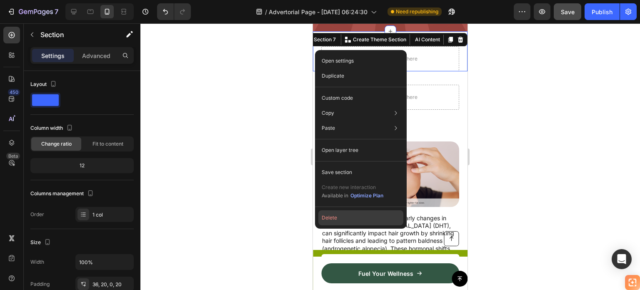
click at [340, 216] on button "Delete" at bounding box center [360, 217] width 85 height 15
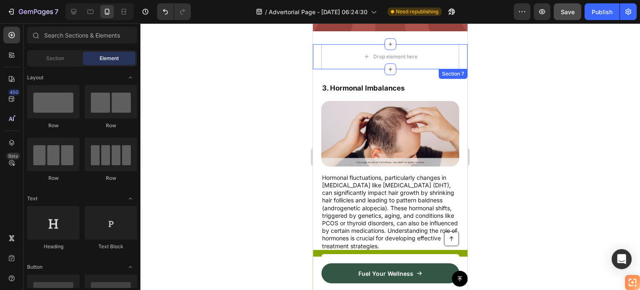
click at [317, 59] on div "Drop element here Section 7" at bounding box center [390, 56] width 155 height 25
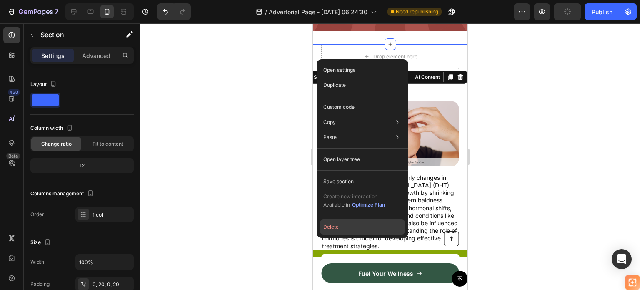
click at [339, 227] on button "Delete" at bounding box center [362, 226] width 85 height 15
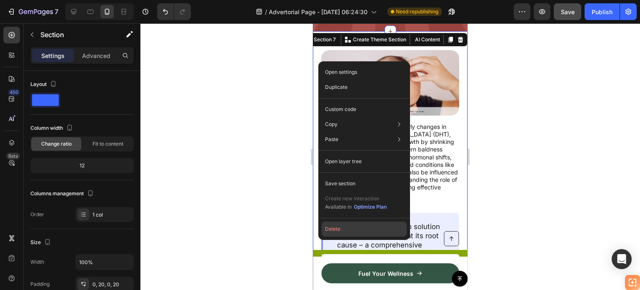
click at [352, 228] on button "Delete" at bounding box center [364, 228] width 85 height 15
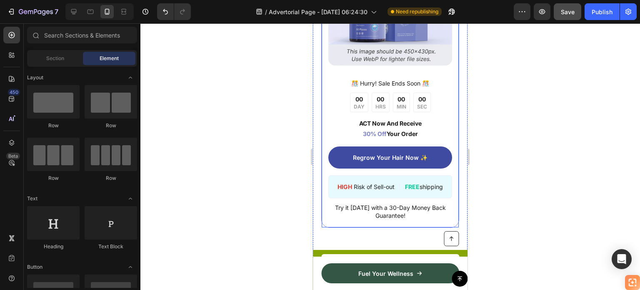
scroll to position [2219, 0]
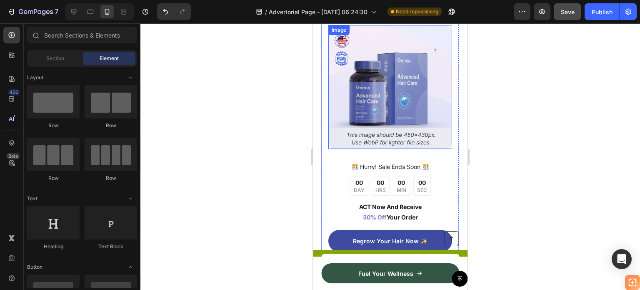
click at [411, 83] on img at bounding box center [390, 87] width 124 height 124
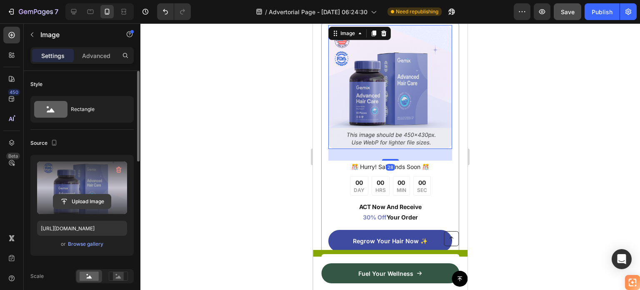
click at [91, 198] on input "file" at bounding box center [82, 201] width 58 height 14
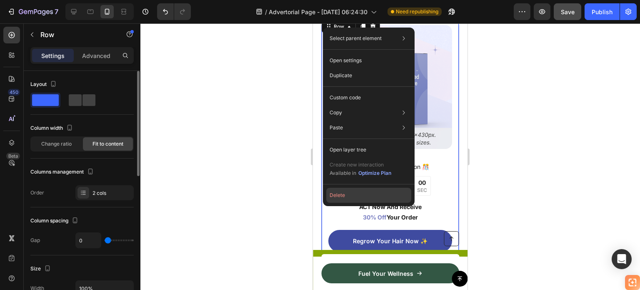
click at [331, 195] on button "Delete" at bounding box center [368, 195] width 85 height 15
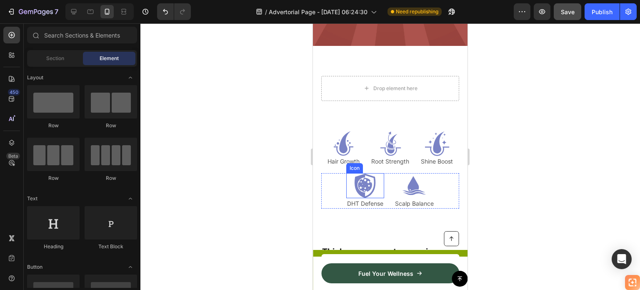
scroll to position [2178, 0]
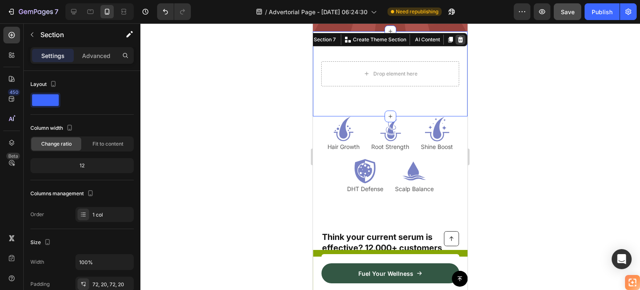
click at [458, 37] on icon at bounding box center [460, 40] width 5 height 6
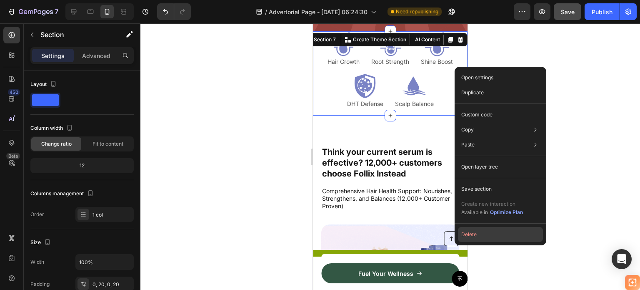
click at [472, 235] on button "Delete" at bounding box center [500, 234] width 85 height 15
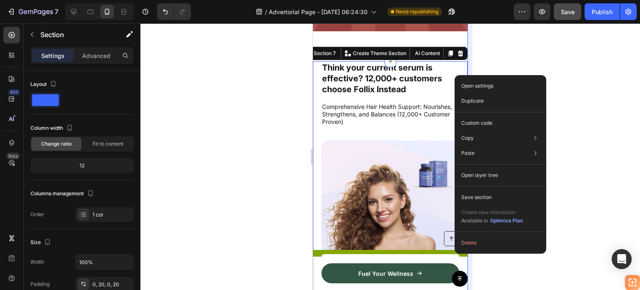
click at [475, 243] on button "Delete" at bounding box center [500, 242] width 85 height 15
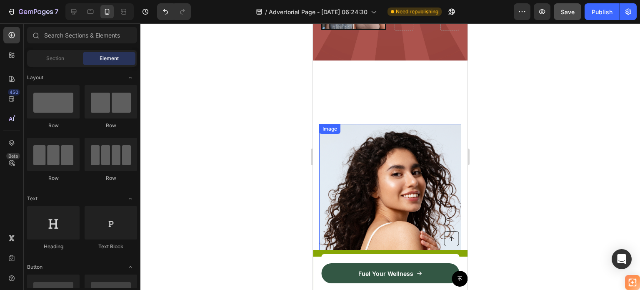
scroll to position [2136, 0]
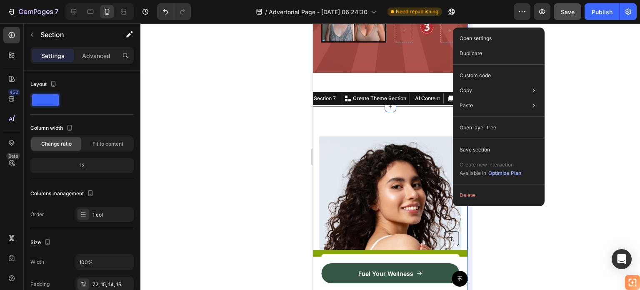
click at [469, 193] on button "Delete" at bounding box center [498, 195] width 85 height 15
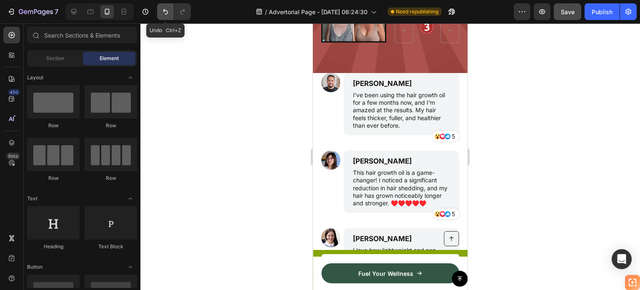
click at [167, 13] on icon "Undo/Redo" at bounding box center [165, 11] width 5 height 5
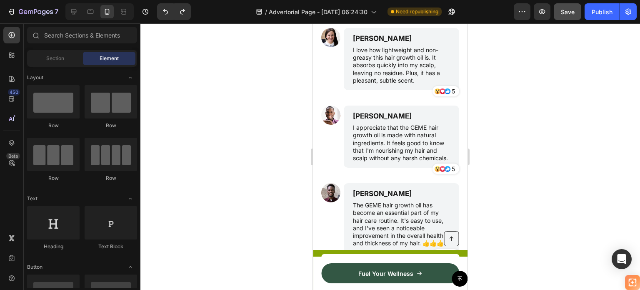
scroll to position [2511, 0]
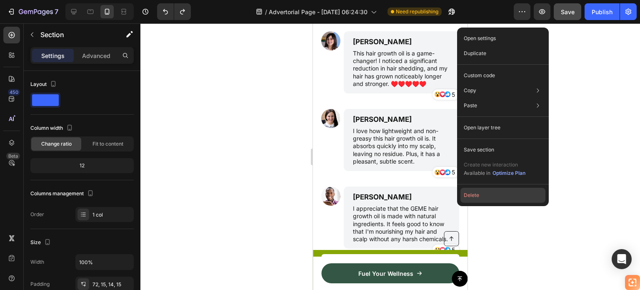
click at [467, 192] on button "Delete" at bounding box center [502, 195] width 85 height 15
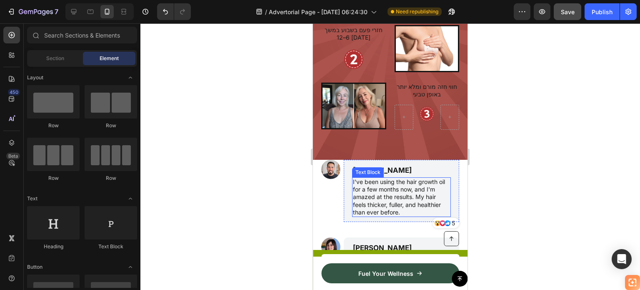
scroll to position [2091, 0]
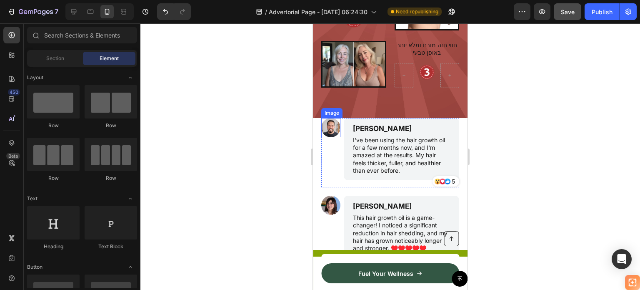
click at [329, 127] on img at bounding box center [330, 127] width 19 height 19
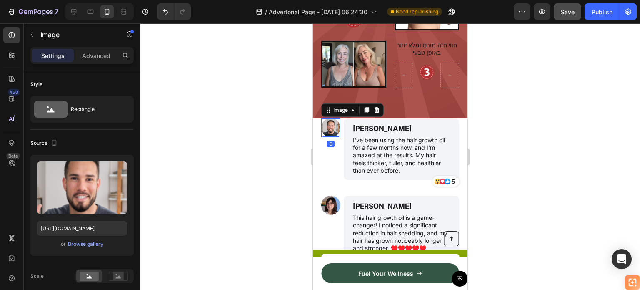
click at [475, 113] on div at bounding box center [390, 156] width 500 height 266
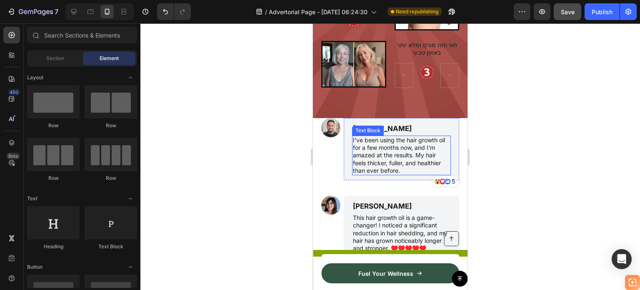
click at [401, 151] on p "I've been using the hair growth oil for a few months now, and I'm amazed at the…" at bounding box center [401, 155] width 97 height 38
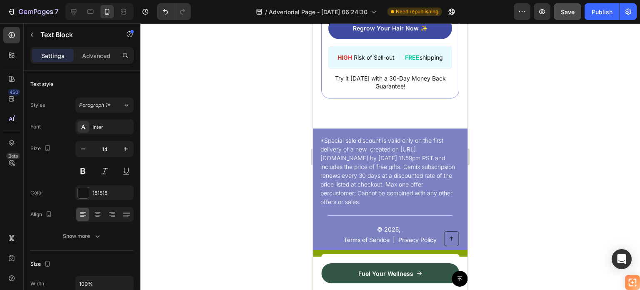
scroll to position [2775, 0]
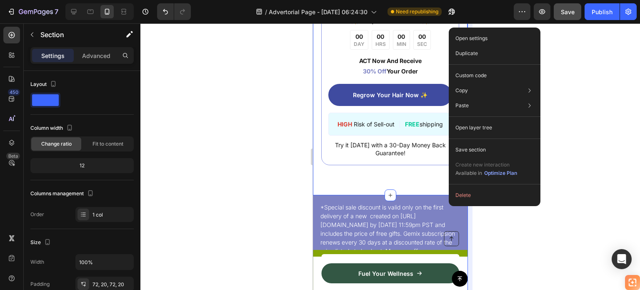
click at [469, 195] on button "Delete" at bounding box center [494, 195] width 85 height 15
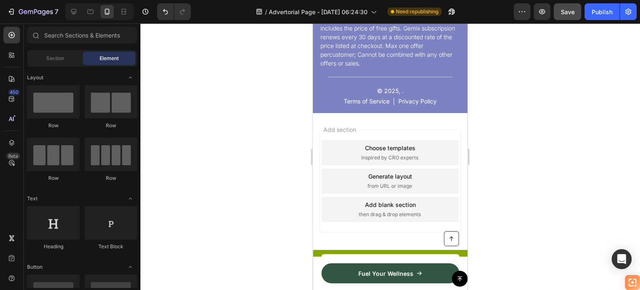
scroll to position [2418, 0]
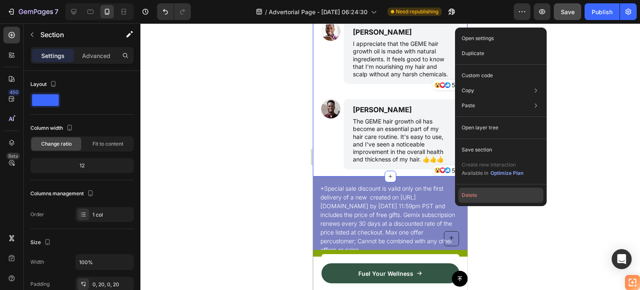
click at [465, 195] on button "Delete" at bounding box center [500, 195] width 85 height 15
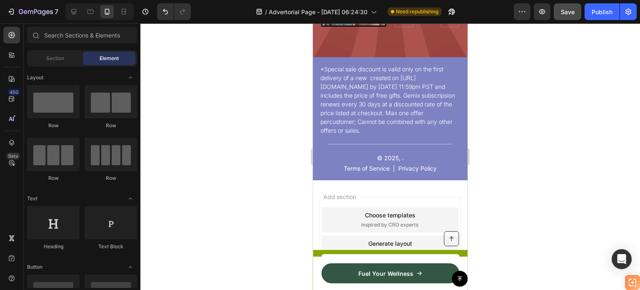
scroll to position [2175, 0]
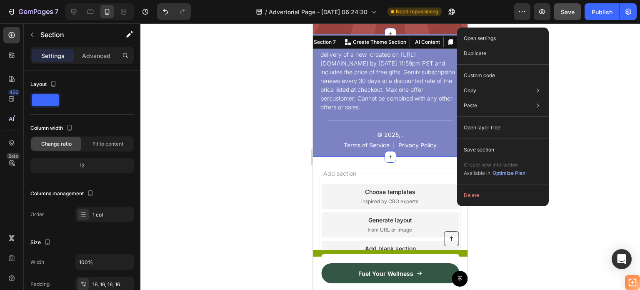
click at [474, 191] on button "Delete" at bounding box center [502, 195] width 85 height 15
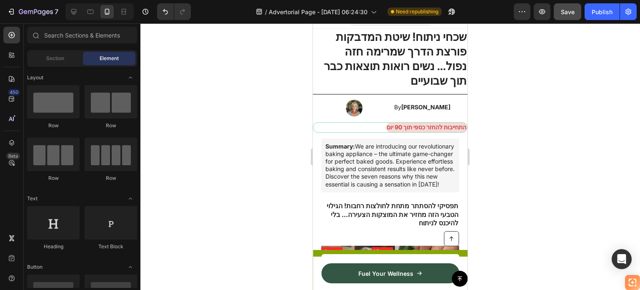
scroll to position [0, 0]
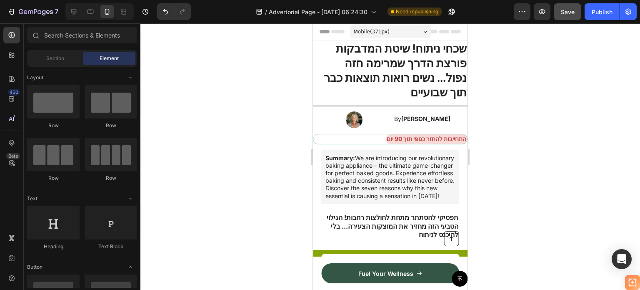
click at [433, 135] on strong "התחייבות להחזר כספי תוך 90 יום" at bounding box center [427, 138] width 80 height 7
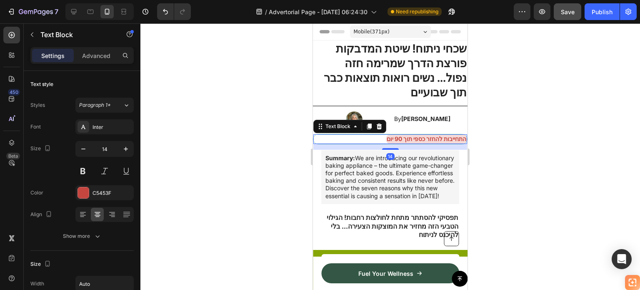
click at [373, 120] on div "Text Block" at bounding box center [349, 126] width 73 height 13
click at [378, 123] on icon at bounding box center [379, 126] width 5 height 6
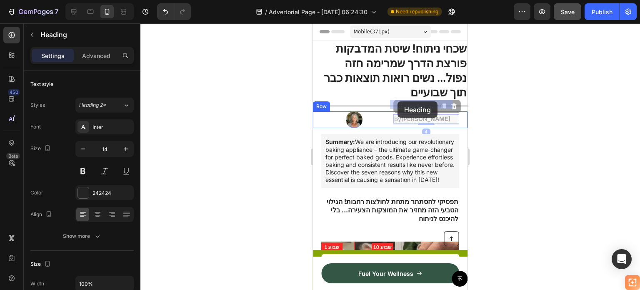
drag, startPoint x: 408, startPoint y: 103, endPoint x: 398, endPoint y: 101, distance: 11.0
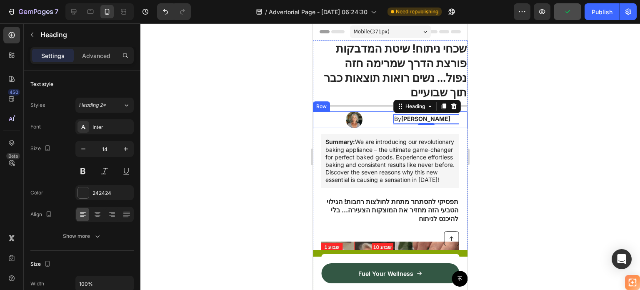
click at [317, 111] on div "Image By [PERSON_NAME] Heading 4 Row" at bounding box center [390, 119] width 155 height 17
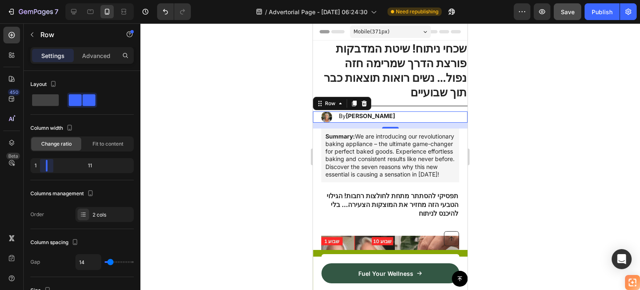
drag, startPoint x: 83, startPoint y: 170, endPoint x: 40, endPoint y: 169, distance: 42.9
click at [40, 0] on body "7 Version history / Advertorial Page - [DATE] 06:24:30 Need republishing Previe…" at bounding box center [320, 0] width 640 height 0
click at [505, 136] on div at bounding box center [390, 156] width 500 height 266
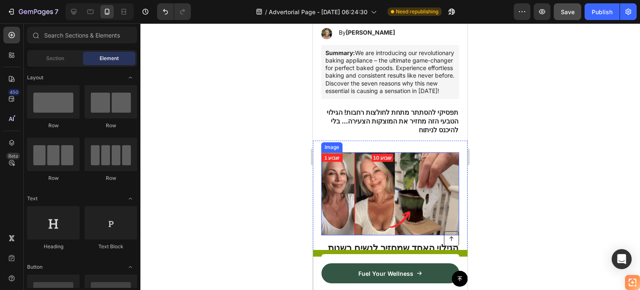
scroll to position [42, 0]
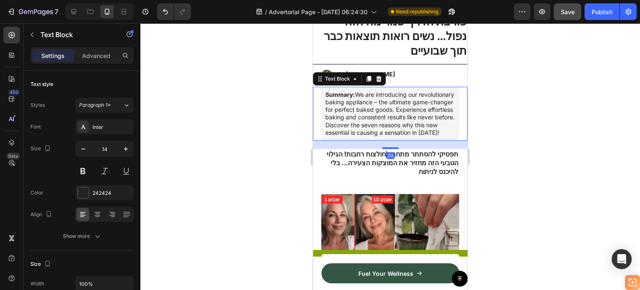
click at [393, 105] on p "Summary: We are introducing our revolutionary baking appliance – the ultimate g…" at bounding box center [390, 113] width 130 height 45
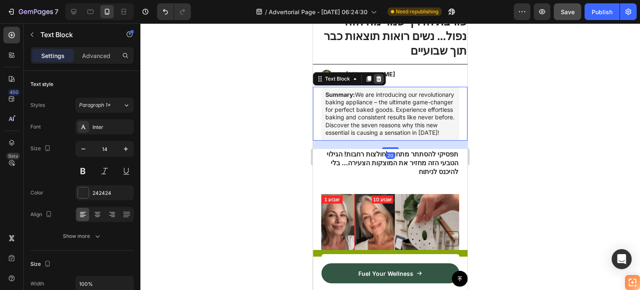
click at [378, 76] on icon at bounding box center [378, 79] width 5 height 6
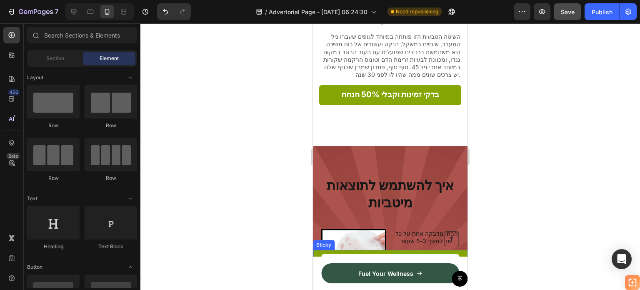
scroll to position [1708, 0]
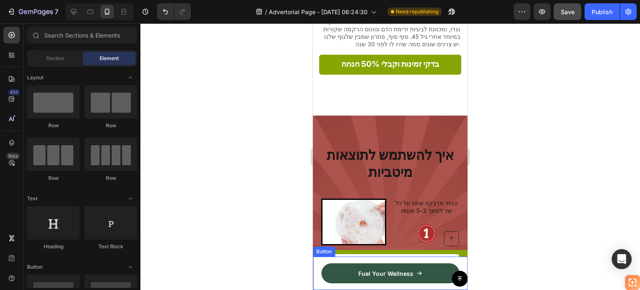
click at [421, 259] on div "Fuel Your Wellness Button" at bounding box center [390, 272] width 155 height 33
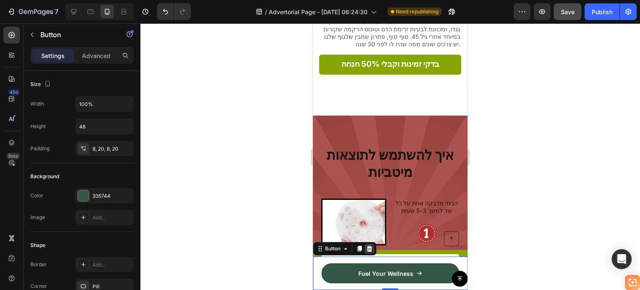
click at [370, 245] on icon at bounding box center [369, 248] width 7 height 7
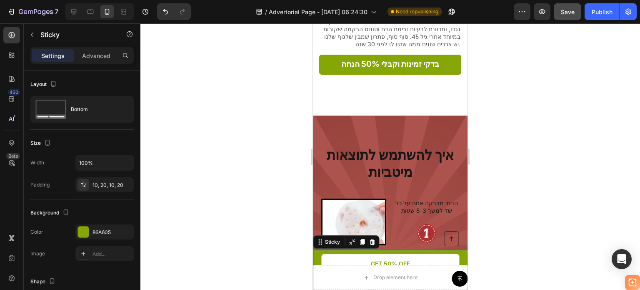
click at [453, 254] on div "Button Order by July. 4th for Guaranteed Discounts. Text Block GET 50% OFF Butt…" at bounding box center [390, 270] width 155 height 40
click at [370, 240] on icon at bounding box center [372, 241] width 5 height 6
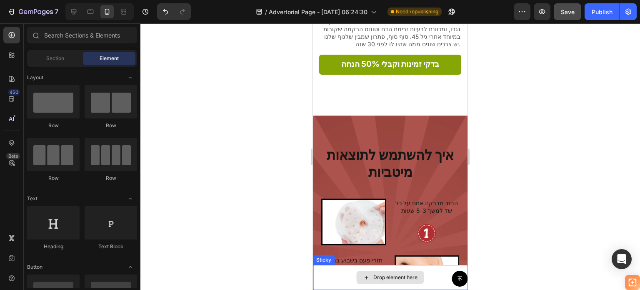
click at [429, 270] on div "Drop element here" at bounding box center [390, 277] width 155 height 25
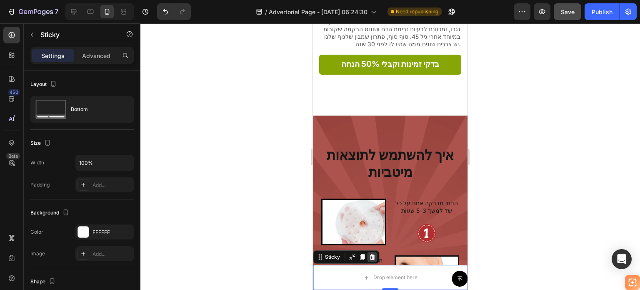
click at [371, 257] on icon at bounding box center [372, 256] width 7 height 7
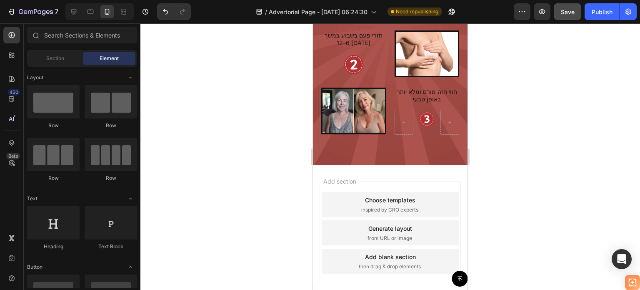
scroll to position [1898, 0]
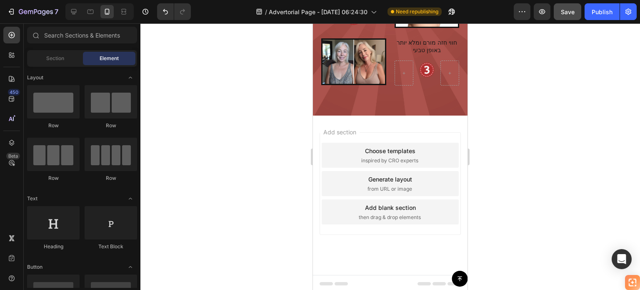
click at [450, 135] on div "Add section Choose templates inspired by CRO experts Generate layout from URL o…" at bounding box center [390, 183] width 141 height 103
click at [448, 125] on div "Add section Choose templates inspired by CRO experts Generate layout from URL o…" at bounding box center [390, 194] width 155 height 159
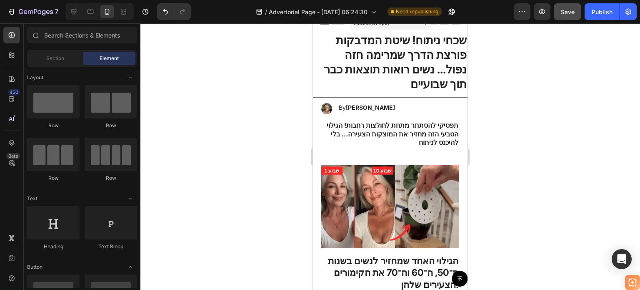
scroll to position [0, 0]
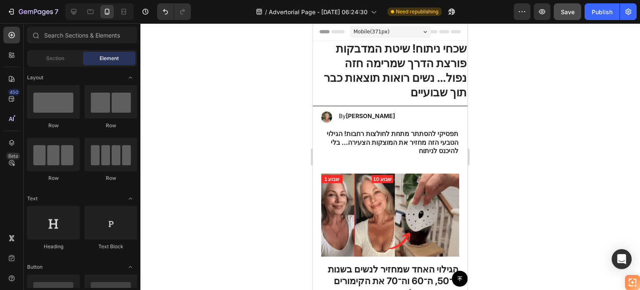
click at [385, 28] on div "Mobile ( 371 px)" at bounding box center [390, 31] width 81 height 13
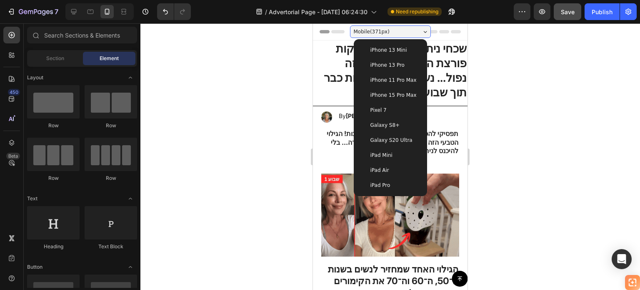
click at [393, 68] on span "iPhone 13 Pro" at bounding box center [387, 65] width 34 height 8
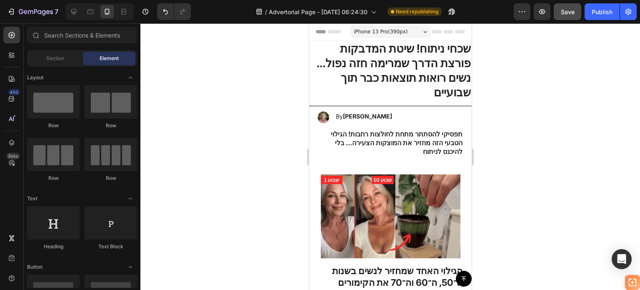
click at [393, 34] on span "iPhone 13 Pro ( 390 px)" at bounding box center [380, 32] width 54 height 8
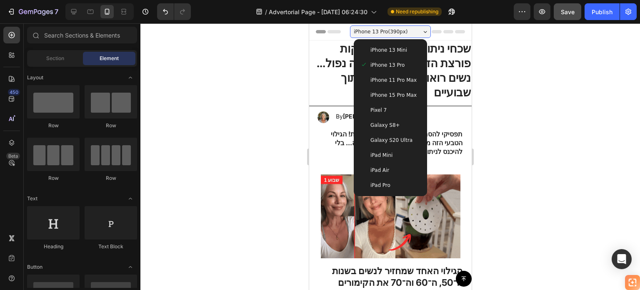
click at [393, 89] on div "iPhone 15 Pro Max" at bounding box center [390, 95] width 67 height 15
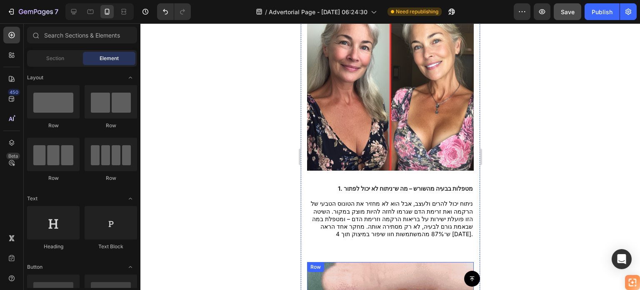
scroll to position [542, 0]
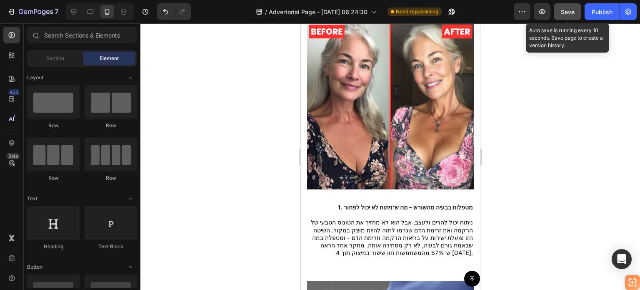
click at [571, 16] on div "Save" at bounding box center [568, 12] width 14 height 9
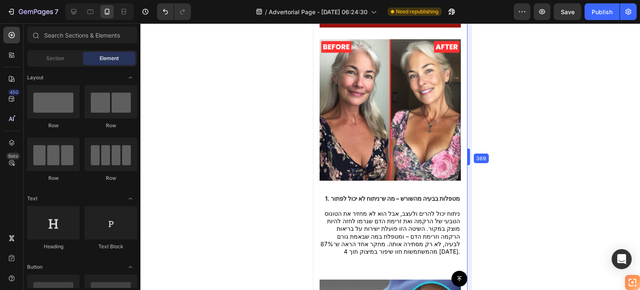
drag, startPoint x: 480, startPoint y: 168, endPoint x: 449, endPoint y: 174, distance: 31.5
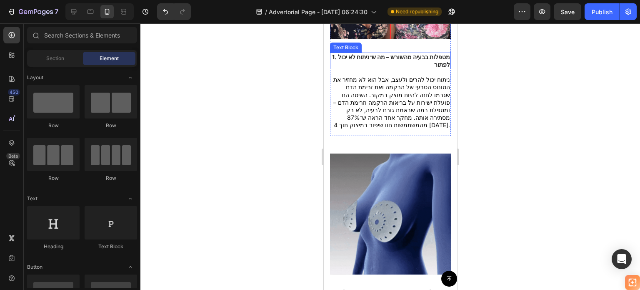
scroll to position [683, 0]
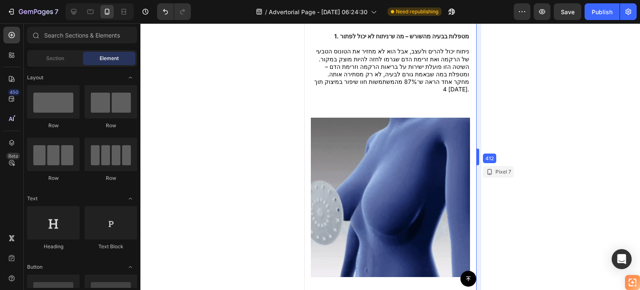
drag, startPoint x: 458, startPoint y: 151, endPoint x: 481, endPoint y: 155, distance: 23.2
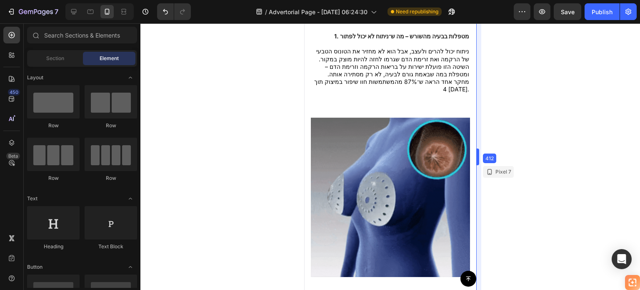
scroll to position [705, 0]
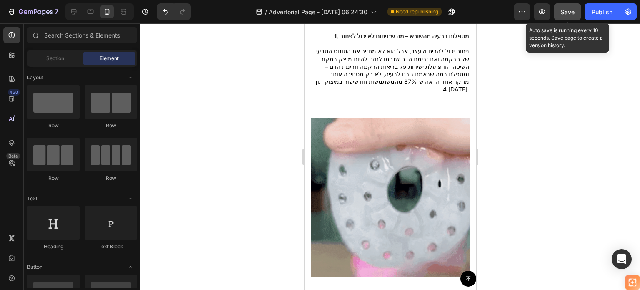
click at [571, 15] on div "Save" at bounding box center [568, 12] width 14 height 9
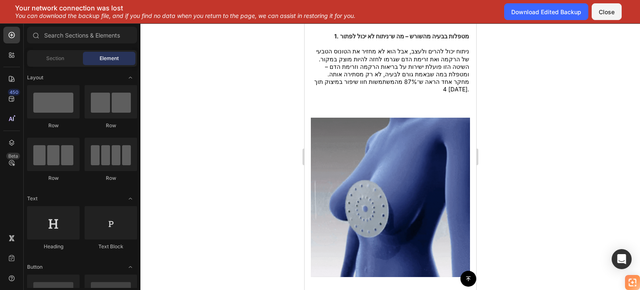
click at [640, 125] on div at bounding box center [390, 156] width 500 height 266
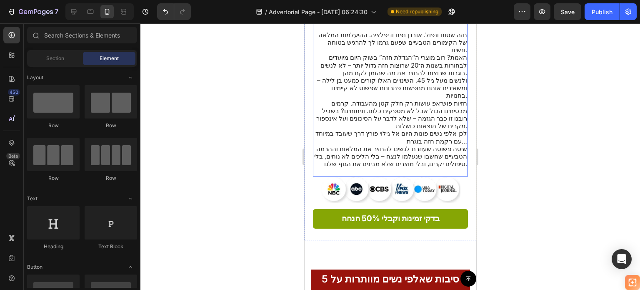
scroll to position [200, 0]
